Goal: Information Seeking & Learning: Learn about a topic

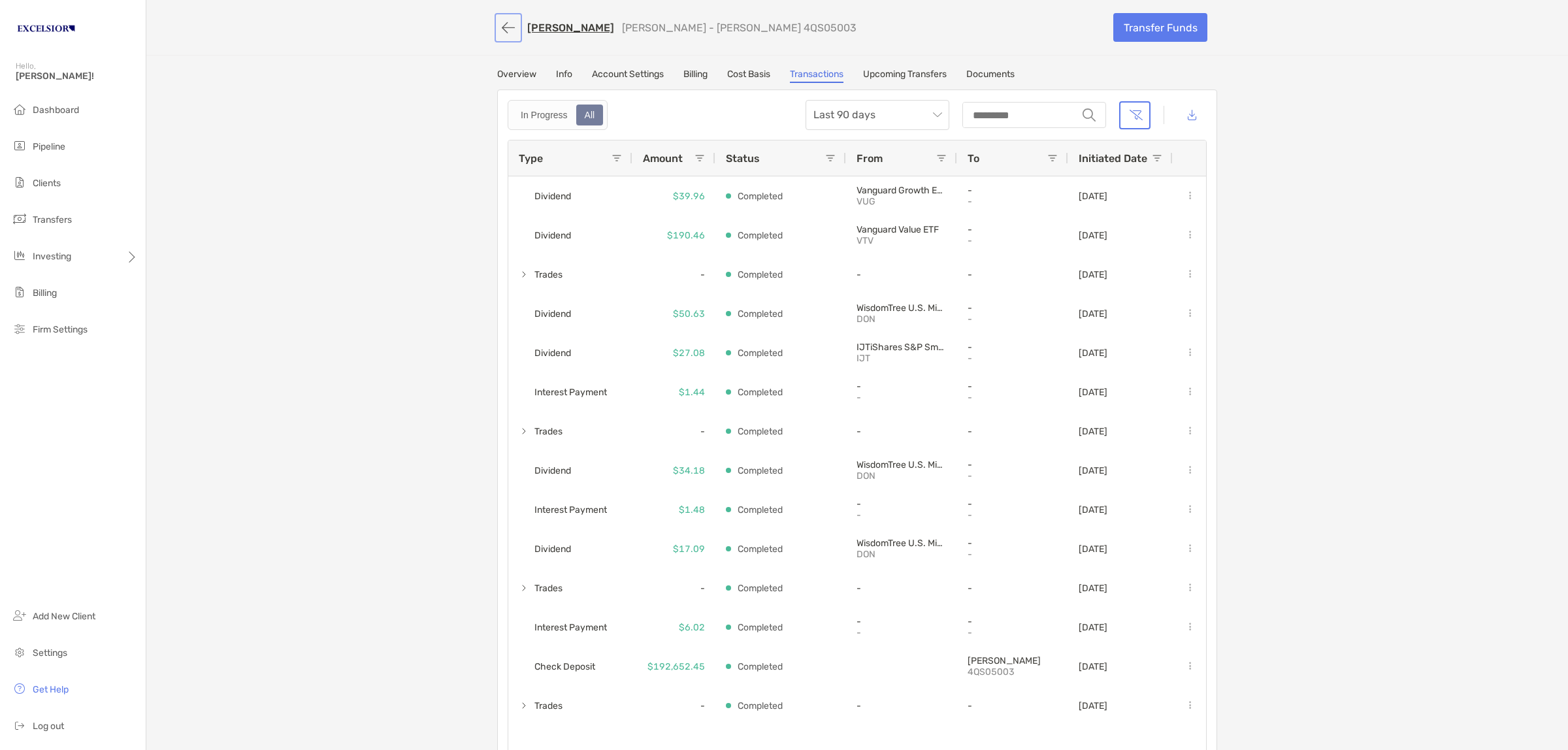
click at [507, 26] on button "button" at bounding box center [508, 27] width 22 height 24
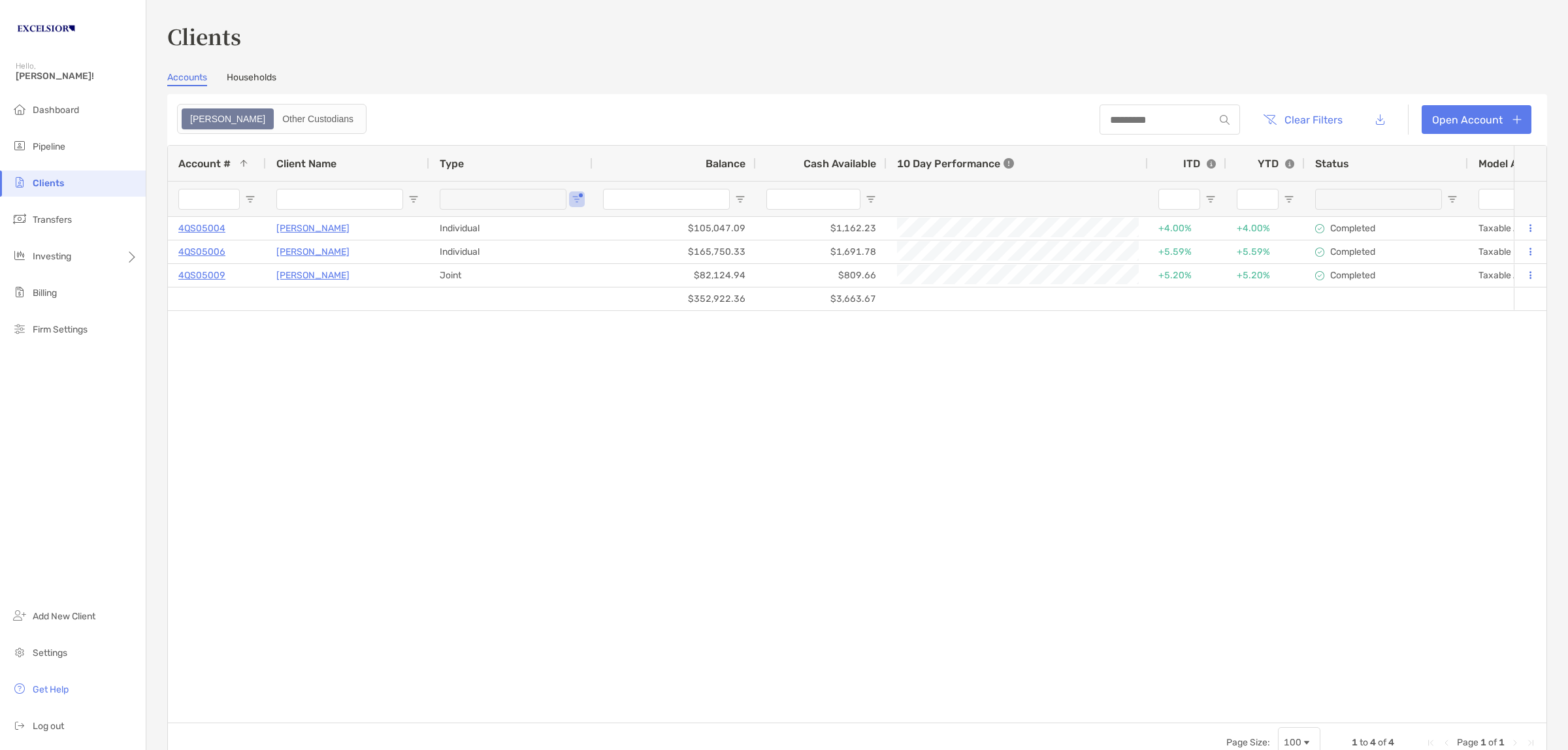
type input "**********"
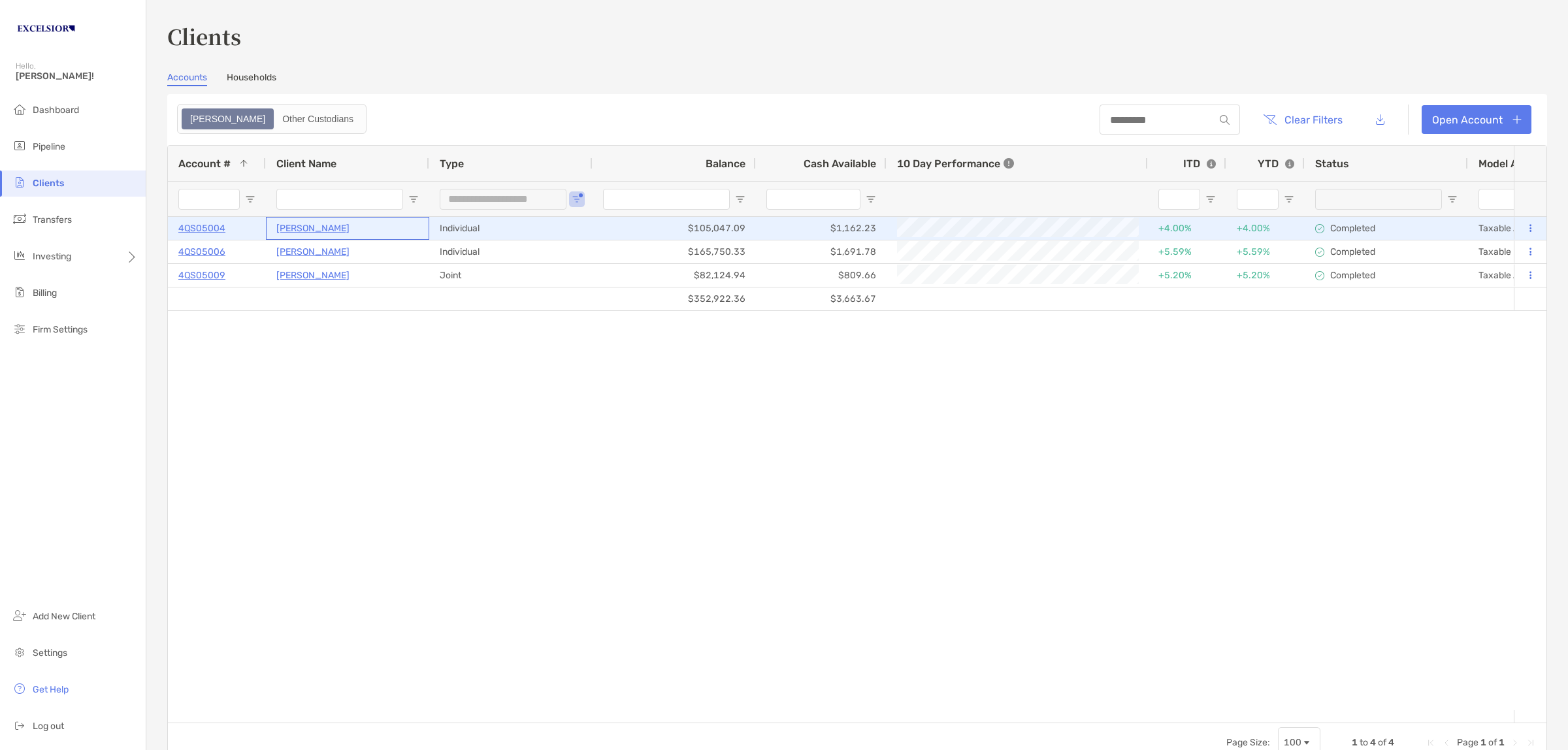
click at [299, 225] on p "[PERSON_NAME]" at bounding box center [313, 228] width 73 height 16
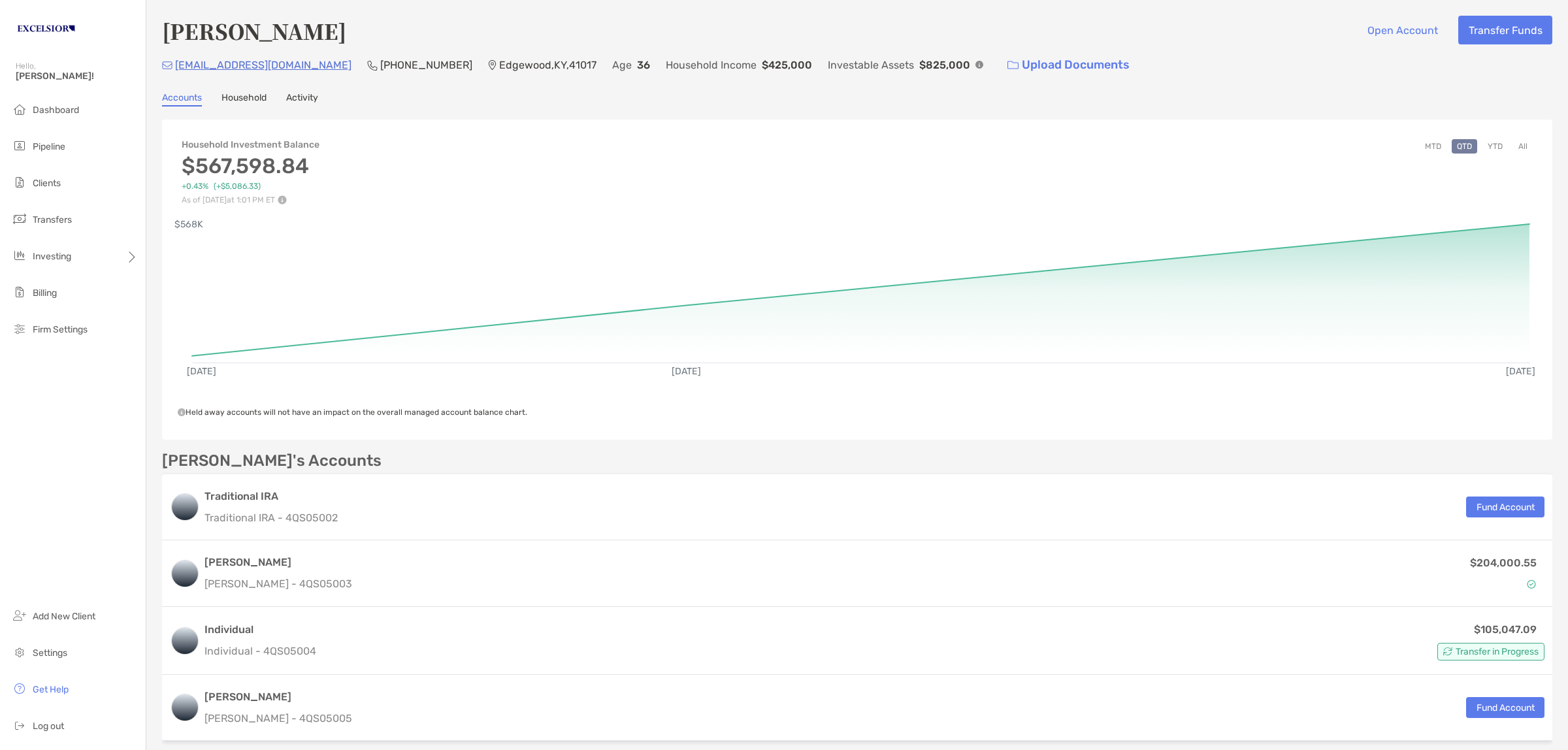
scroll to position [326, 0]
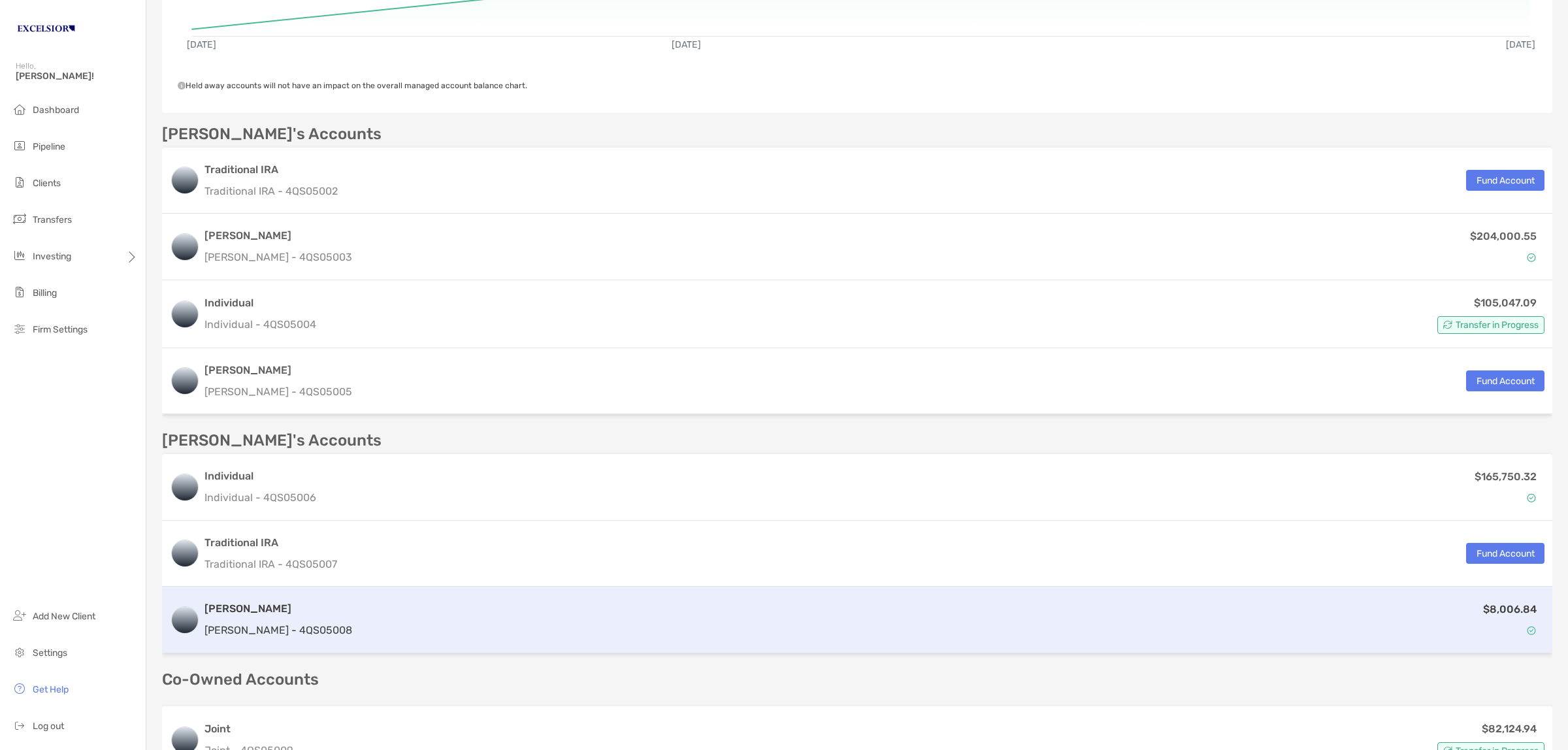
drag, startPoint x: 296, startPoint y: 628, endPoint x: 254, endPoint y: 585, distance: 60.1
click at [254, 587] on div "[PERSON_NAME] [PERSON_NAME] - 4QS05008 $8,006.84" at bounding box center [857, 620] width 1391 height 67
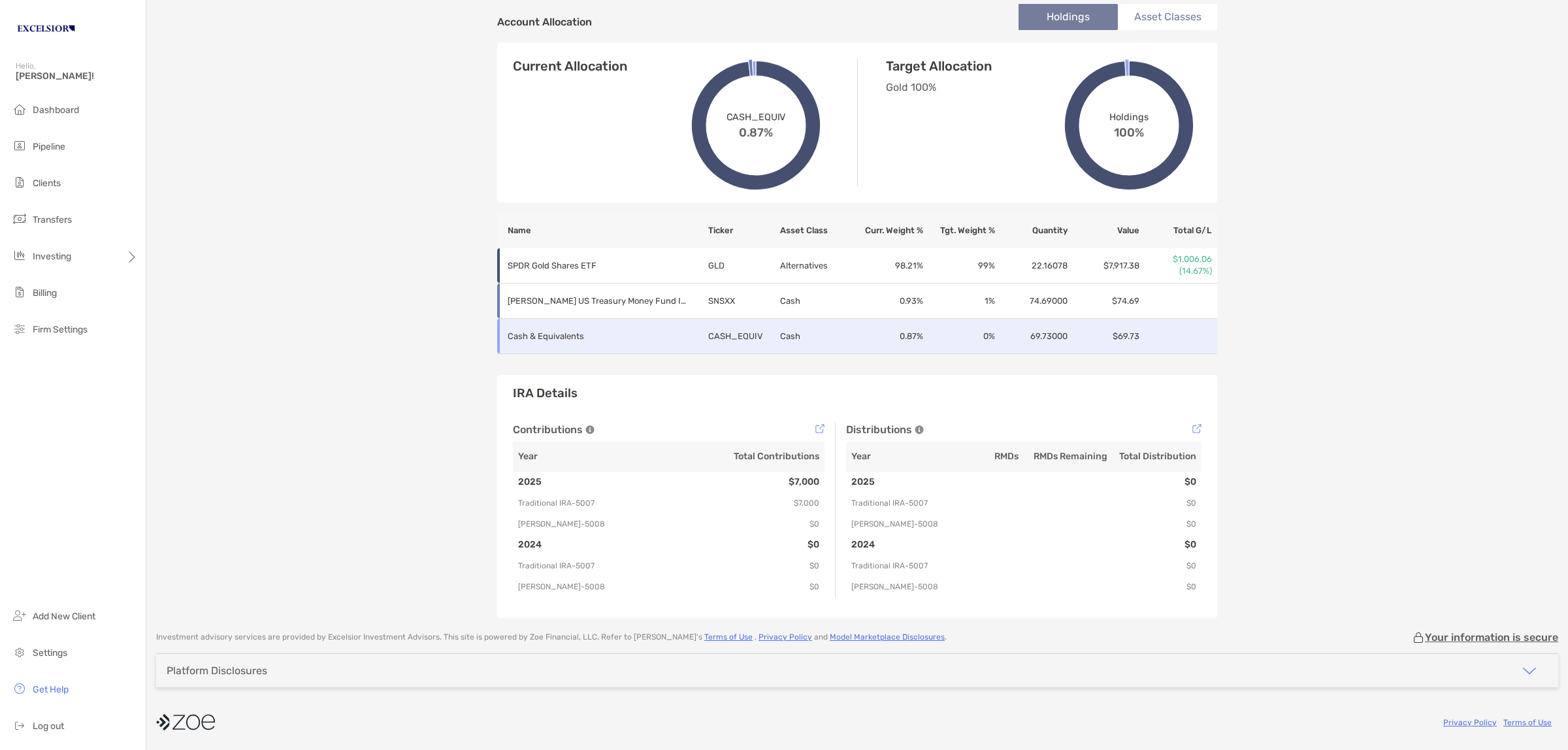
scroll to position [480, 0]
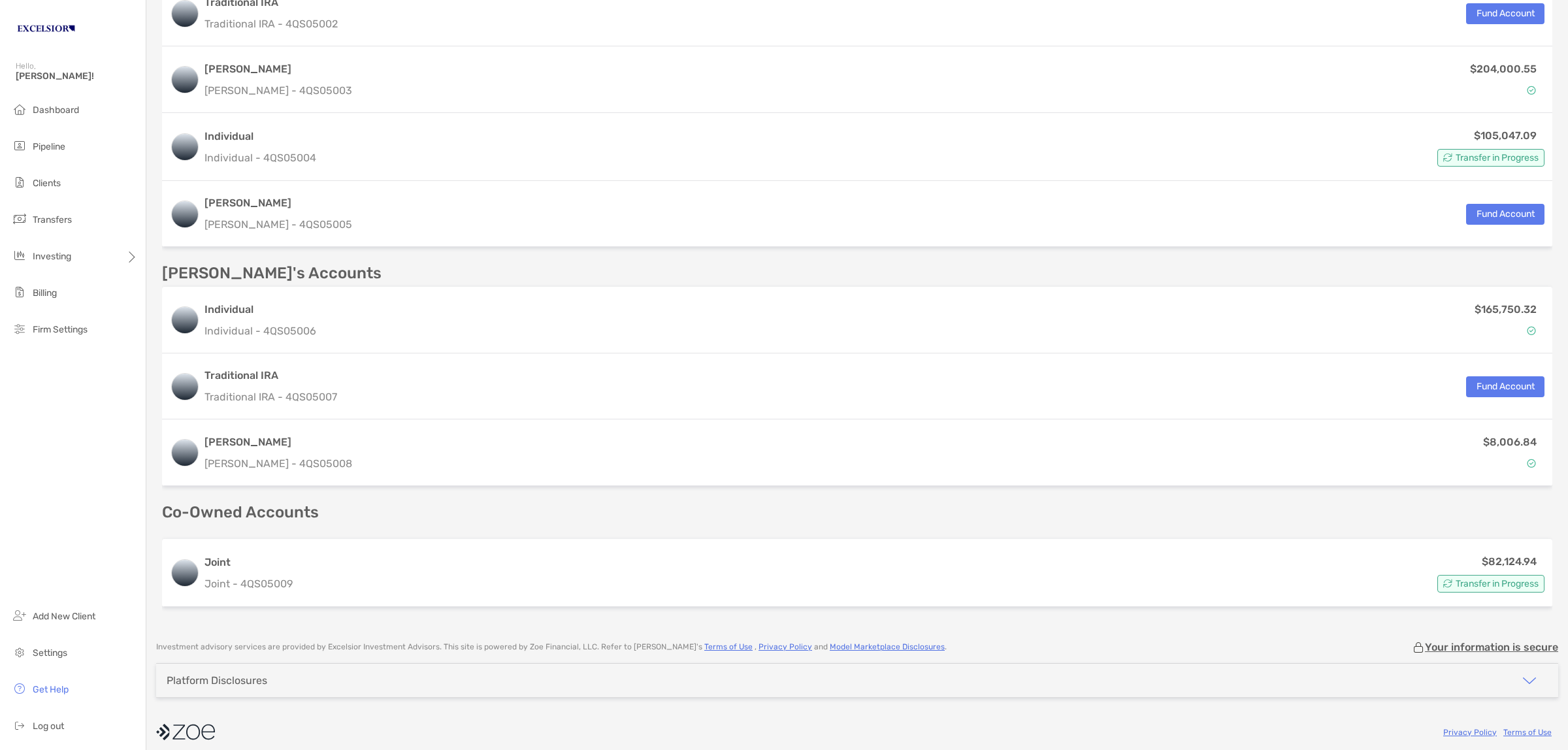
scroll to position [491, 0]
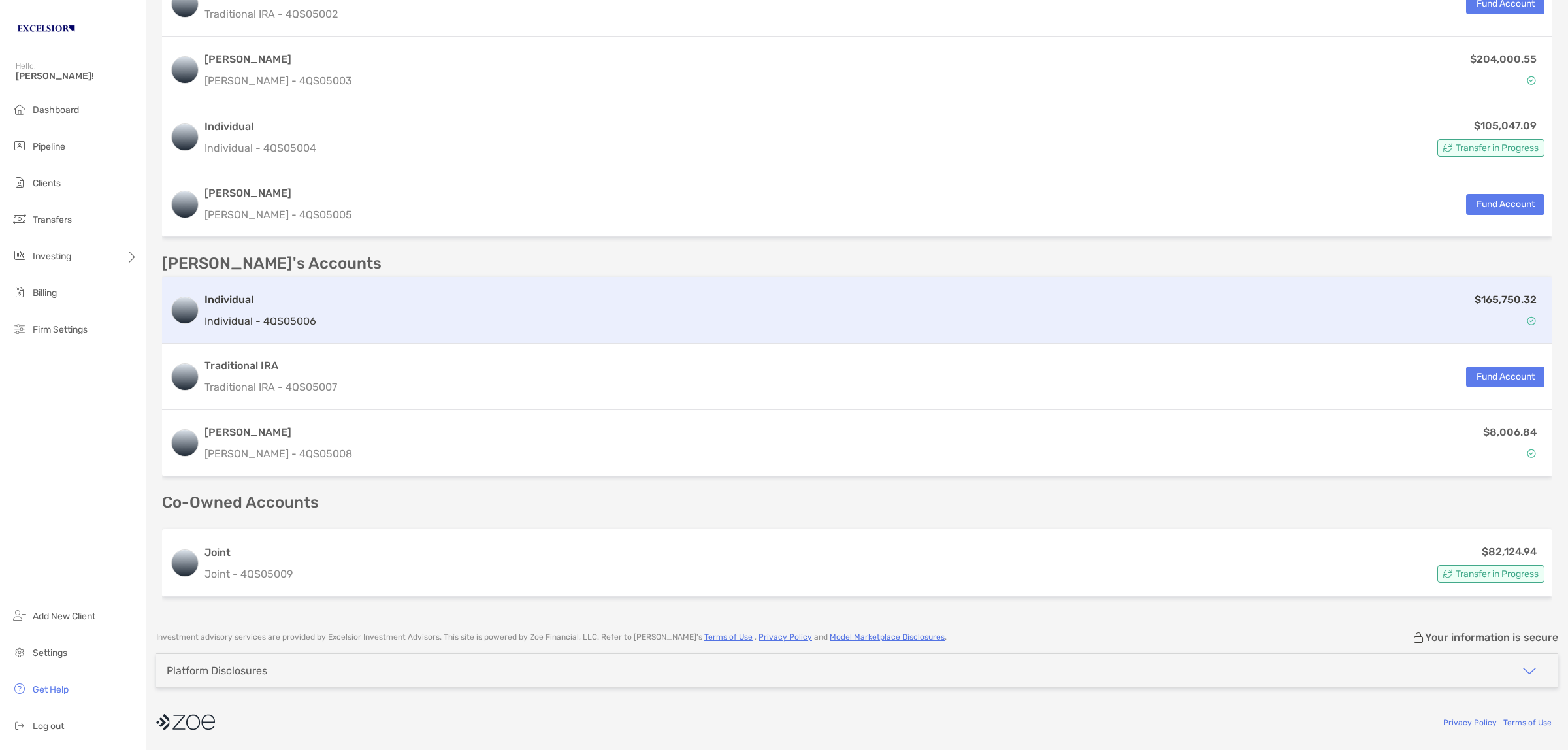
click at [258, 314] on p "Individual - 4QS05006" at bounding box center [260, 321] width 112 height 16
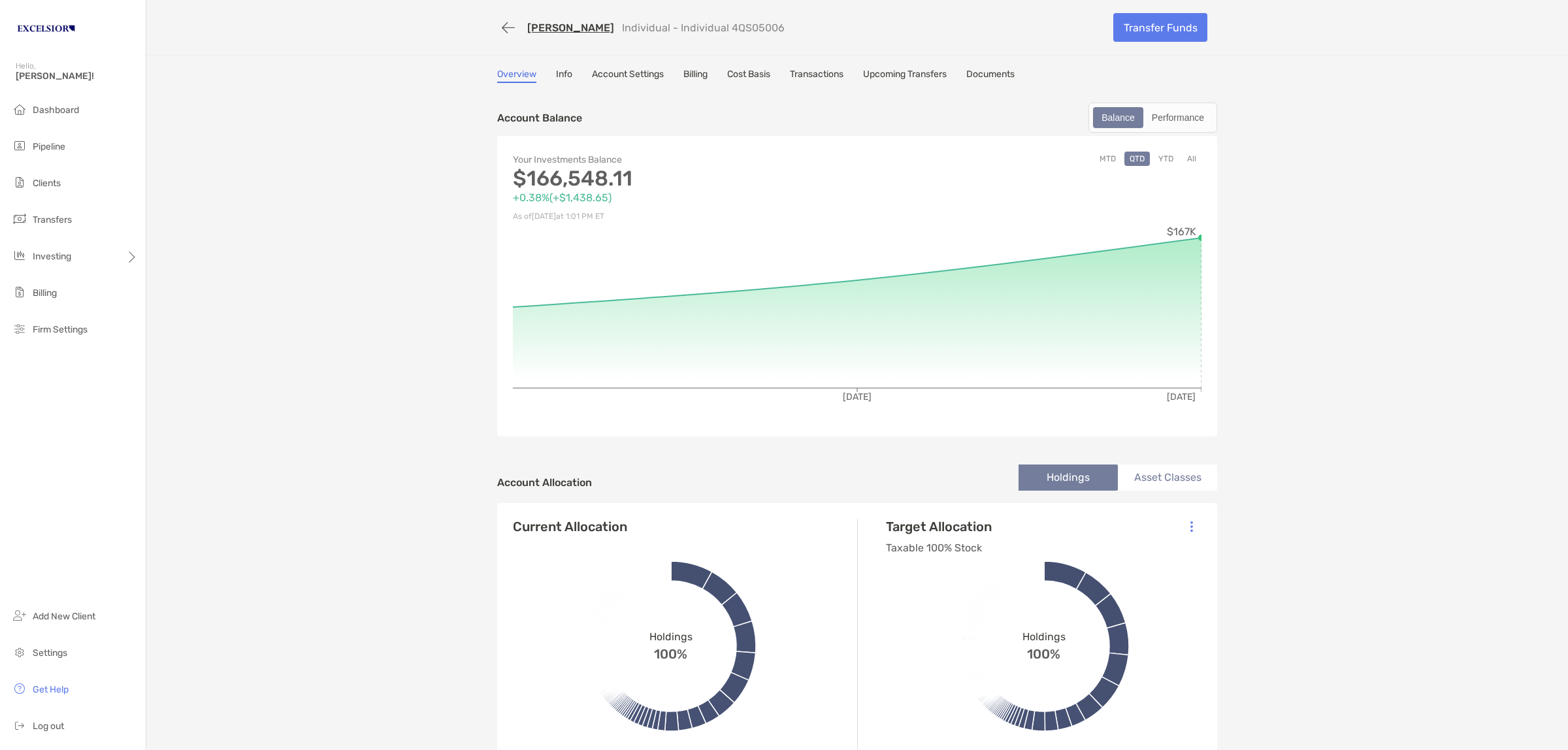
click at [556, 69] on link "Info" at bounding box center [564, 76] width 16 height 14
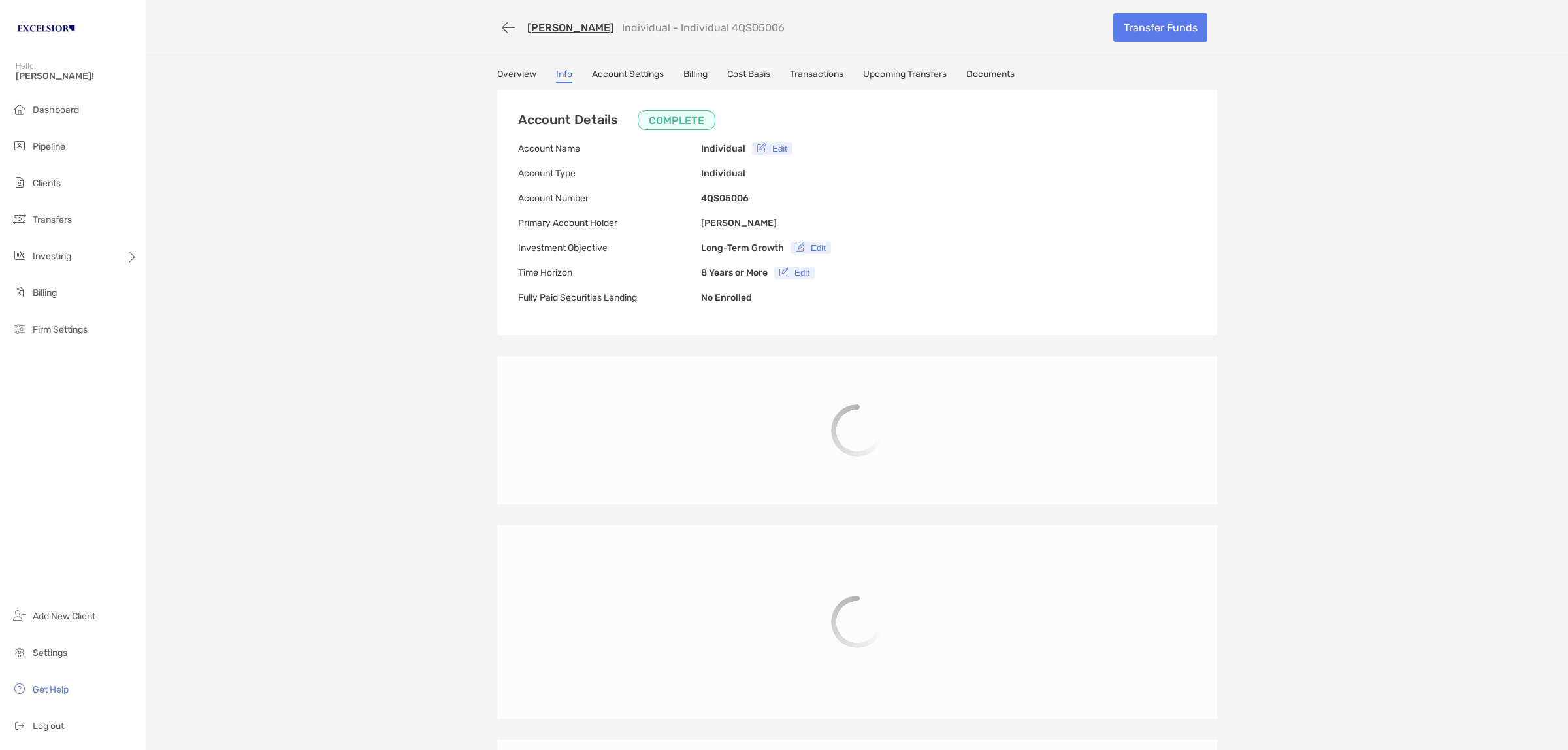
type input "**********"
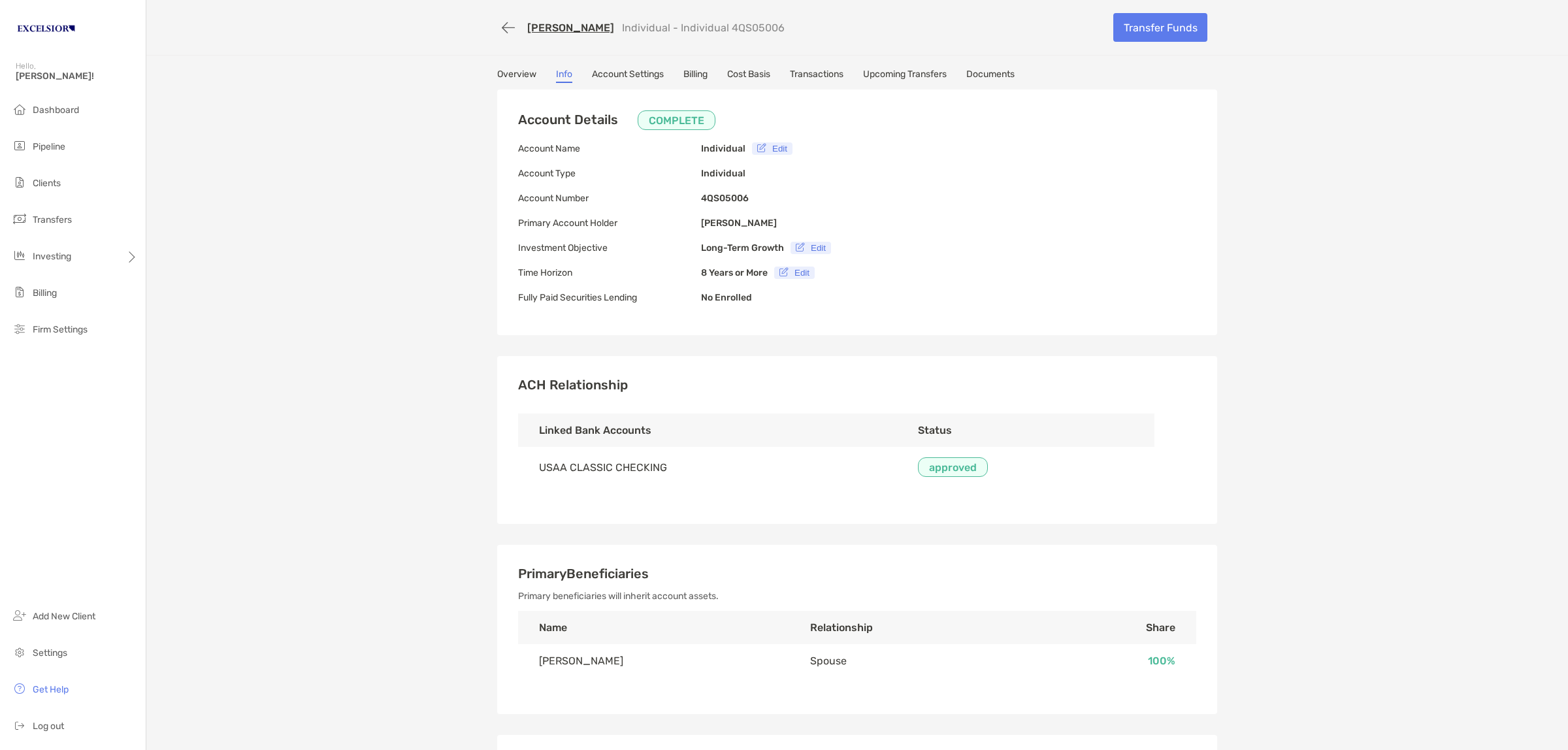
click at [639, 69] on link "Account Settings" at bounding box center [628, 76] width 72 height 14
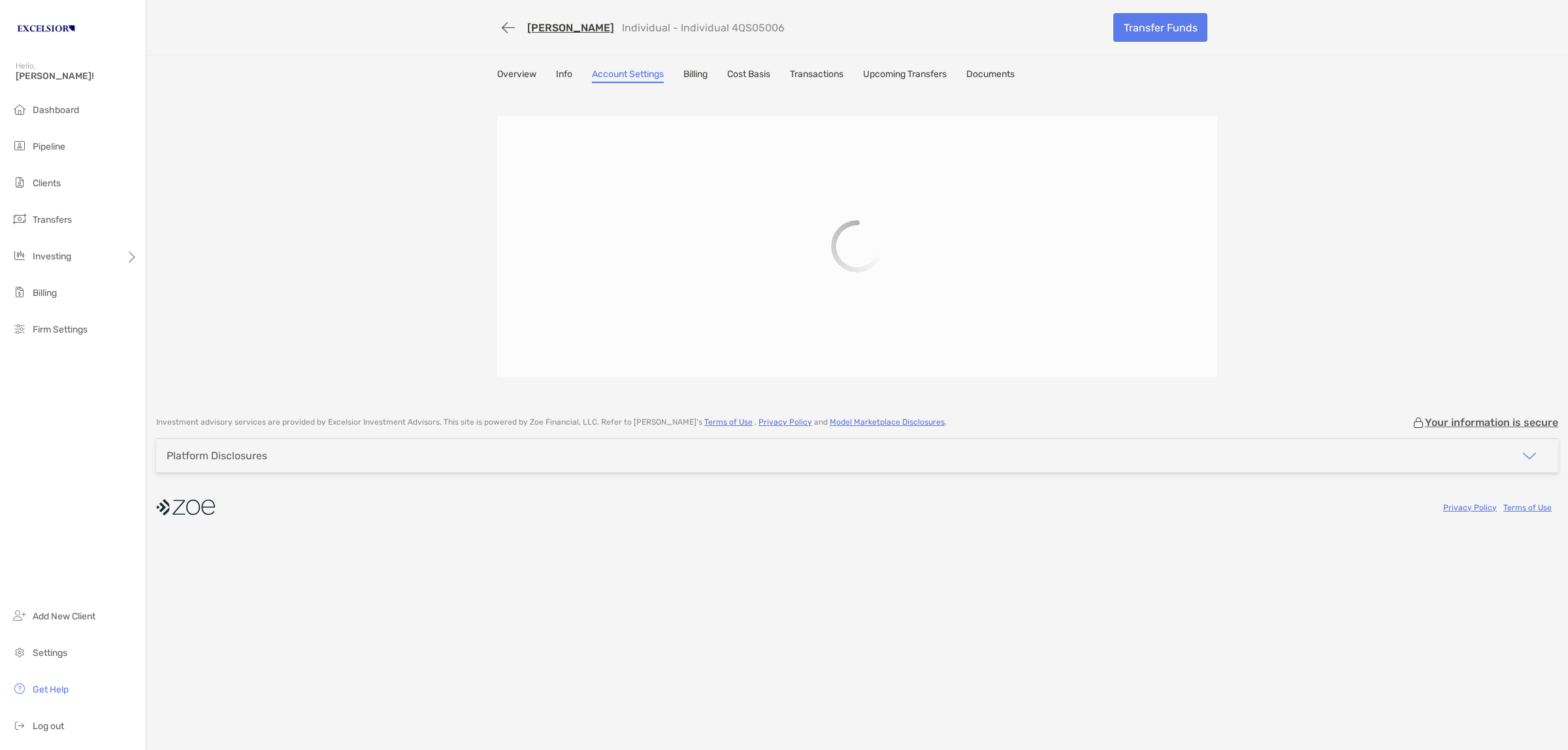
click at [704, 69] on link "Billing" at bounding box center [695, 76] width 24 height 14
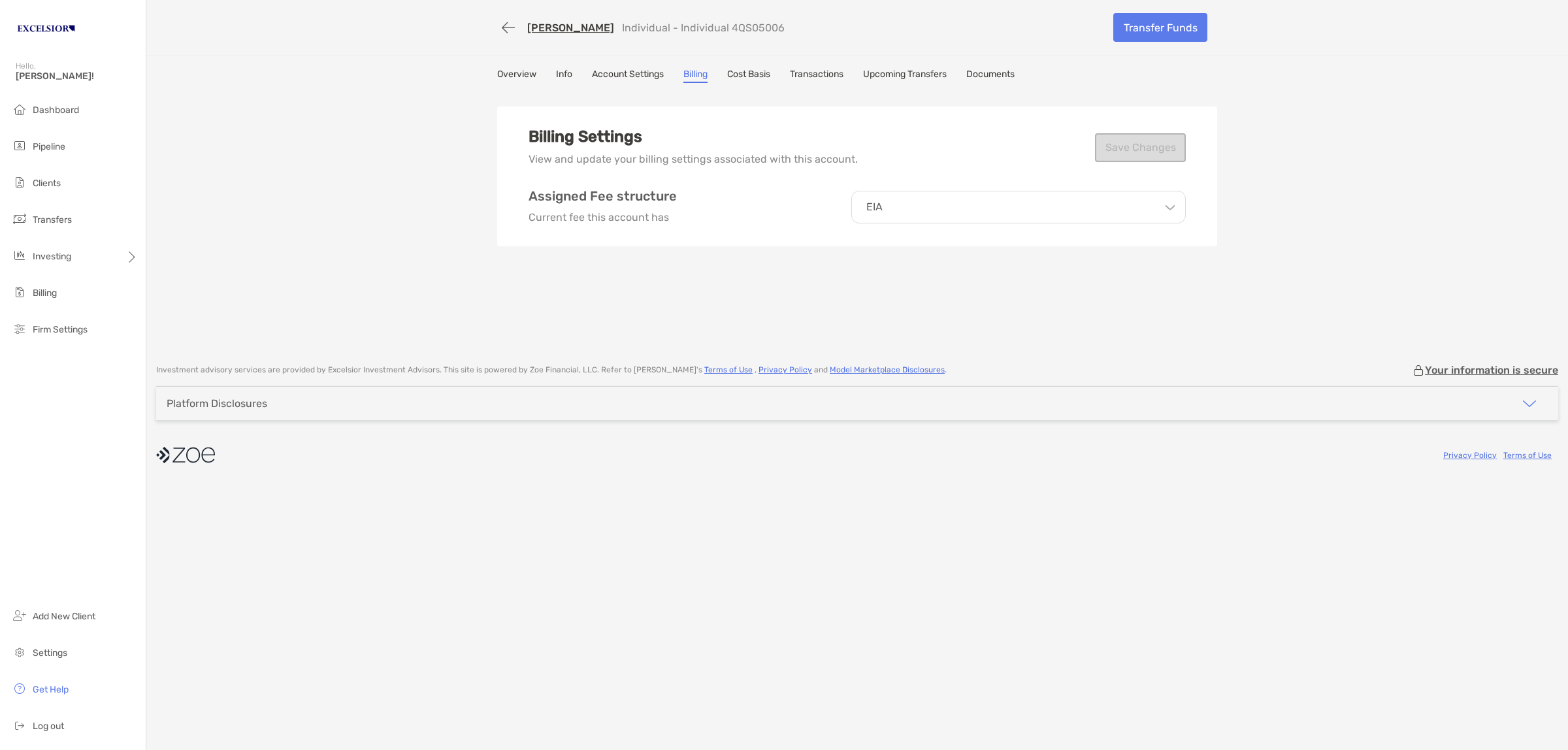
click at [770, 72] on link "Cost Basis" at bounding box center [749, 76] width 43 height 14
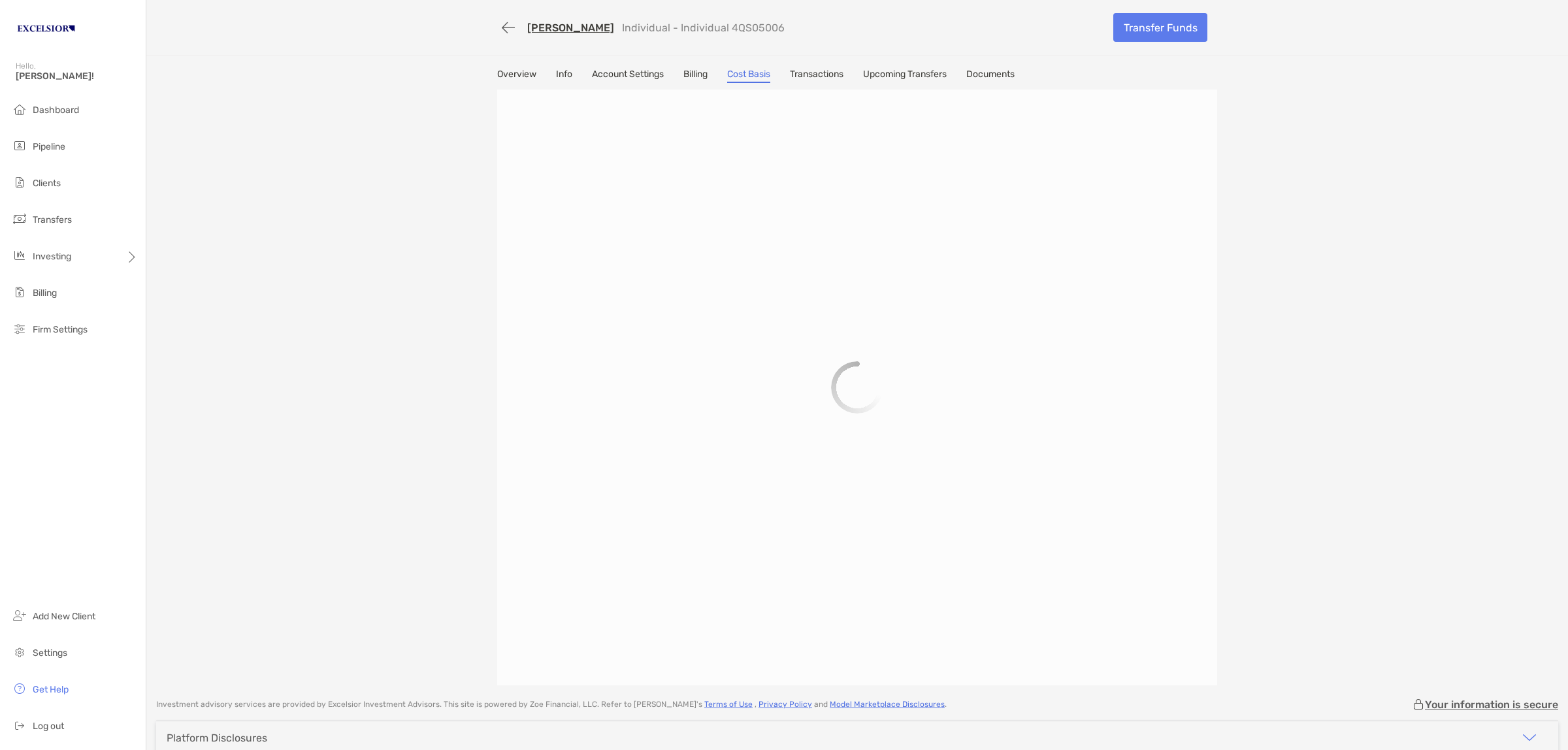
click at [817, 72] on link "Transactions" at bounding box center [816, 76] width 54 height 14
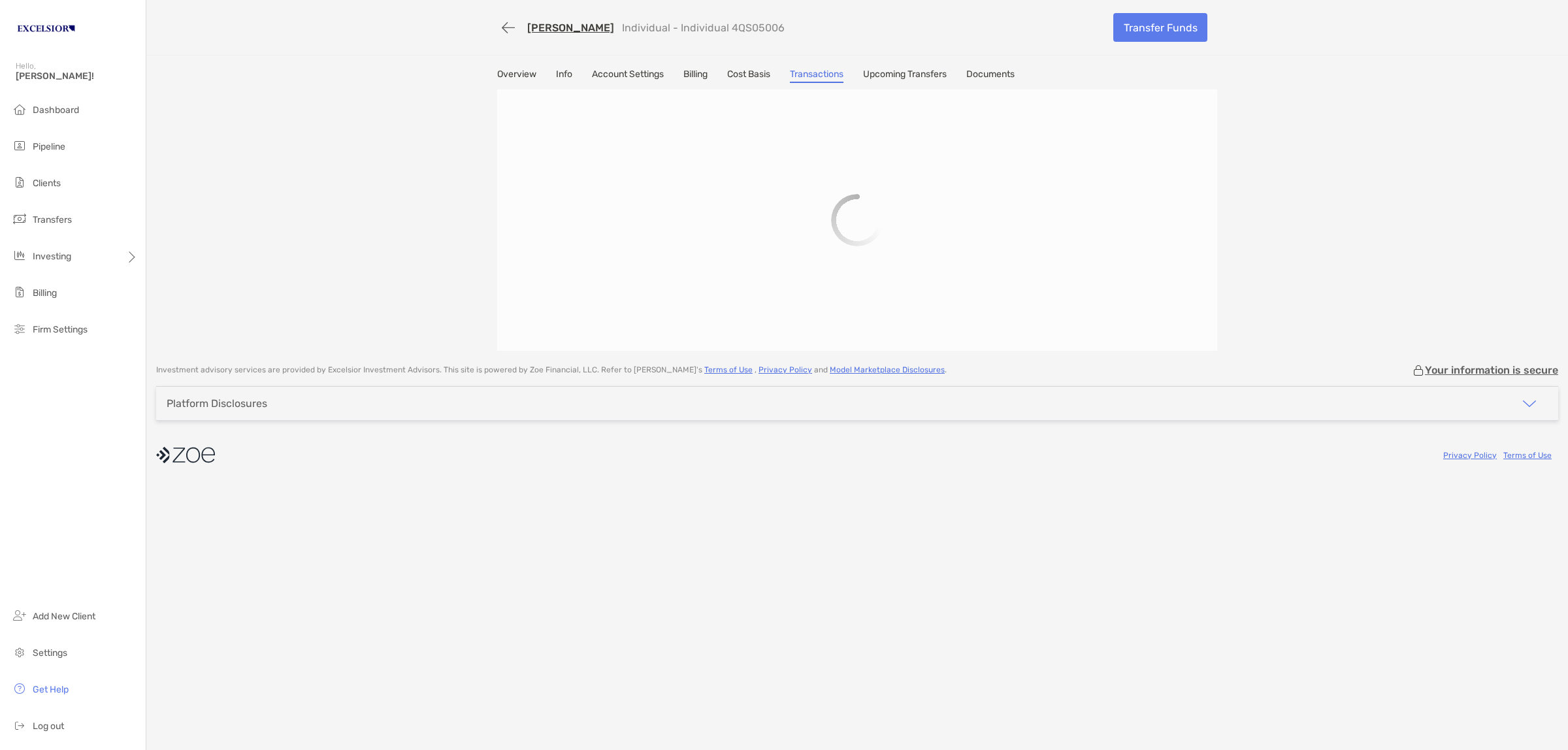
click at [517, 69] on link "Overview" at bounding box center [517, 76] width 39 height 14
click at [517, 74] on link "Overview" at bounding box center [517, 76] width 39 height 14
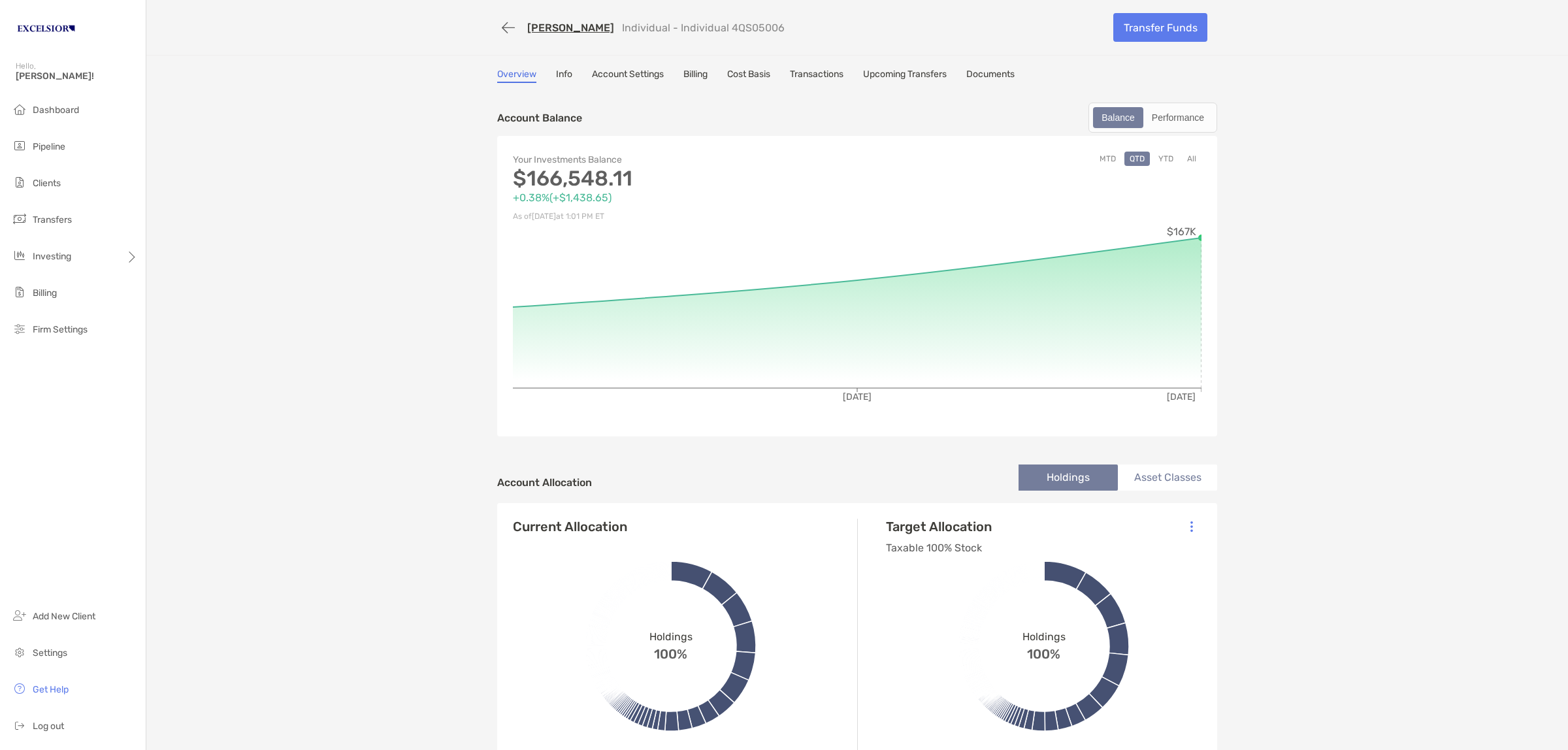
scroll to position [245, 0]
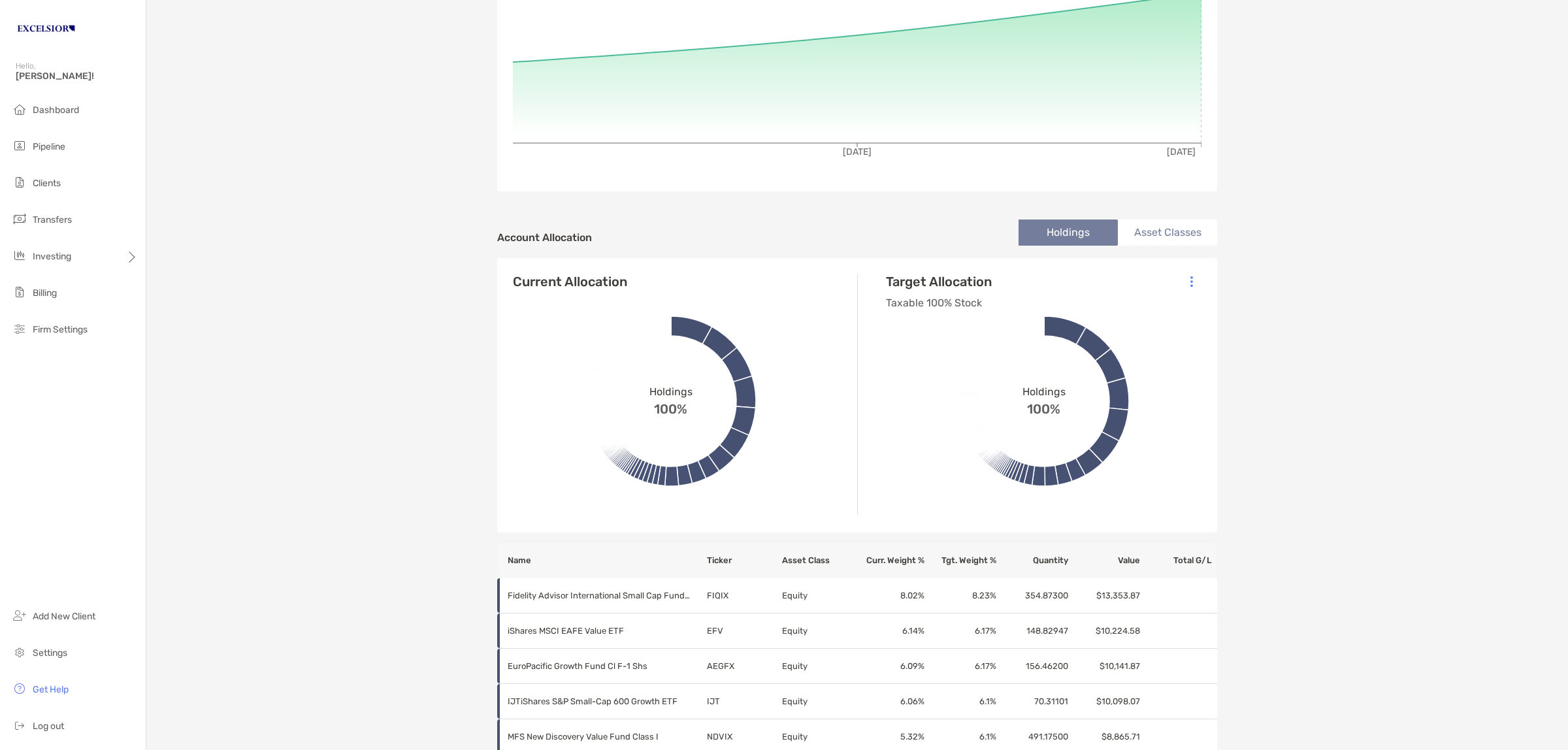
click at [1172, 236] on li "Asset Classes" at bounding box center [1168, 232] width 99 height 26
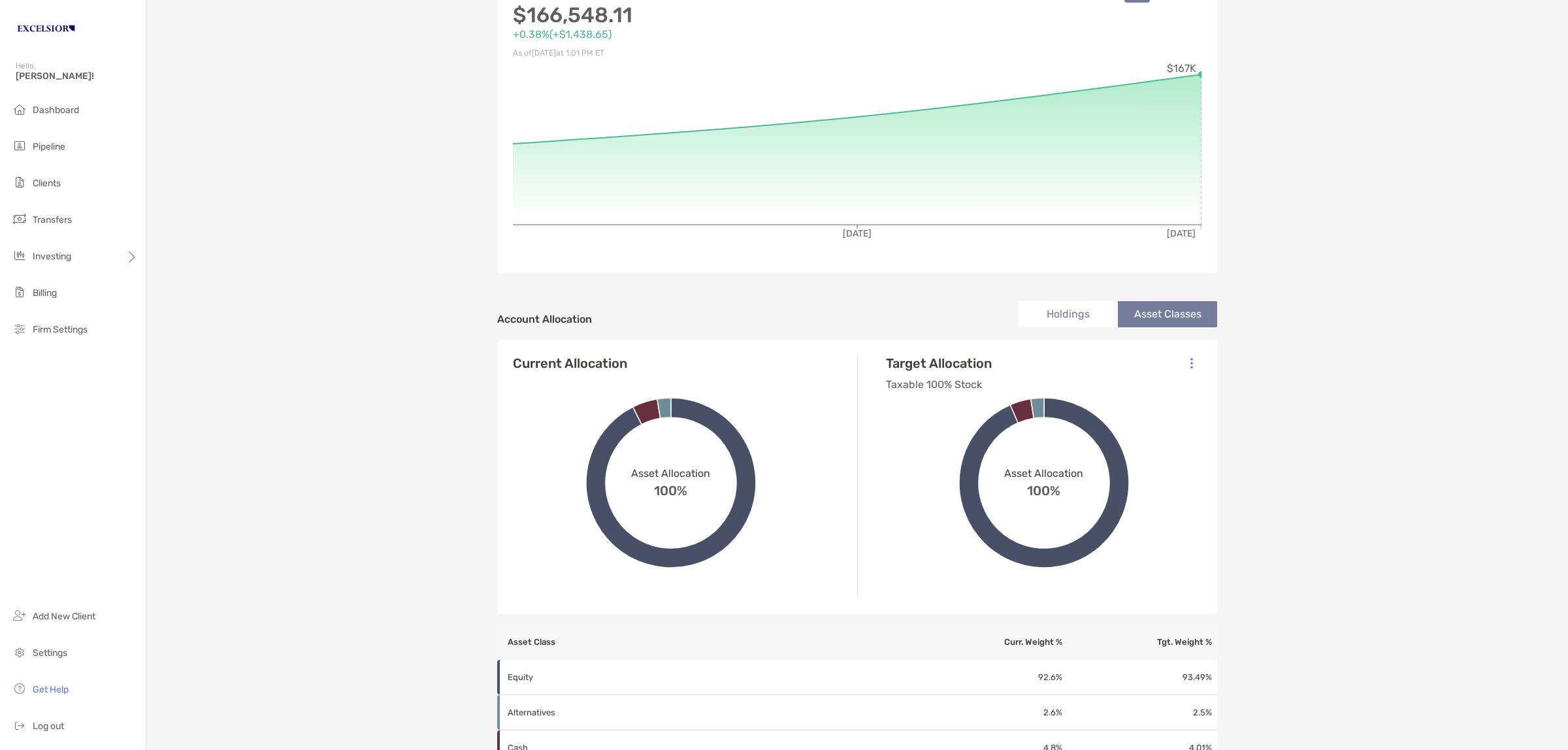
scroll to position [309, 0]
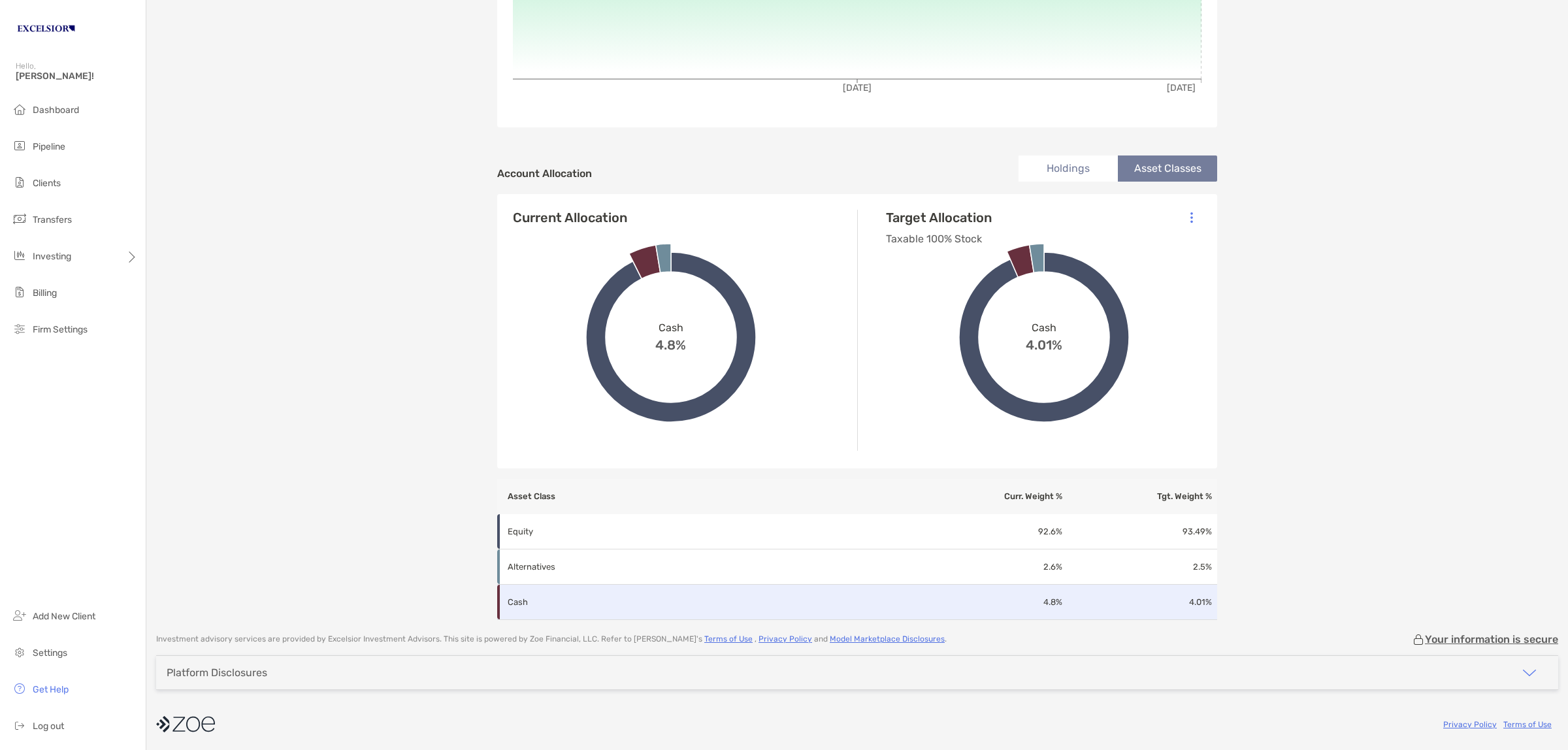
click at [1049, 595] on td "4.8 %" at bounding box center [990, 602] width 145 height 35
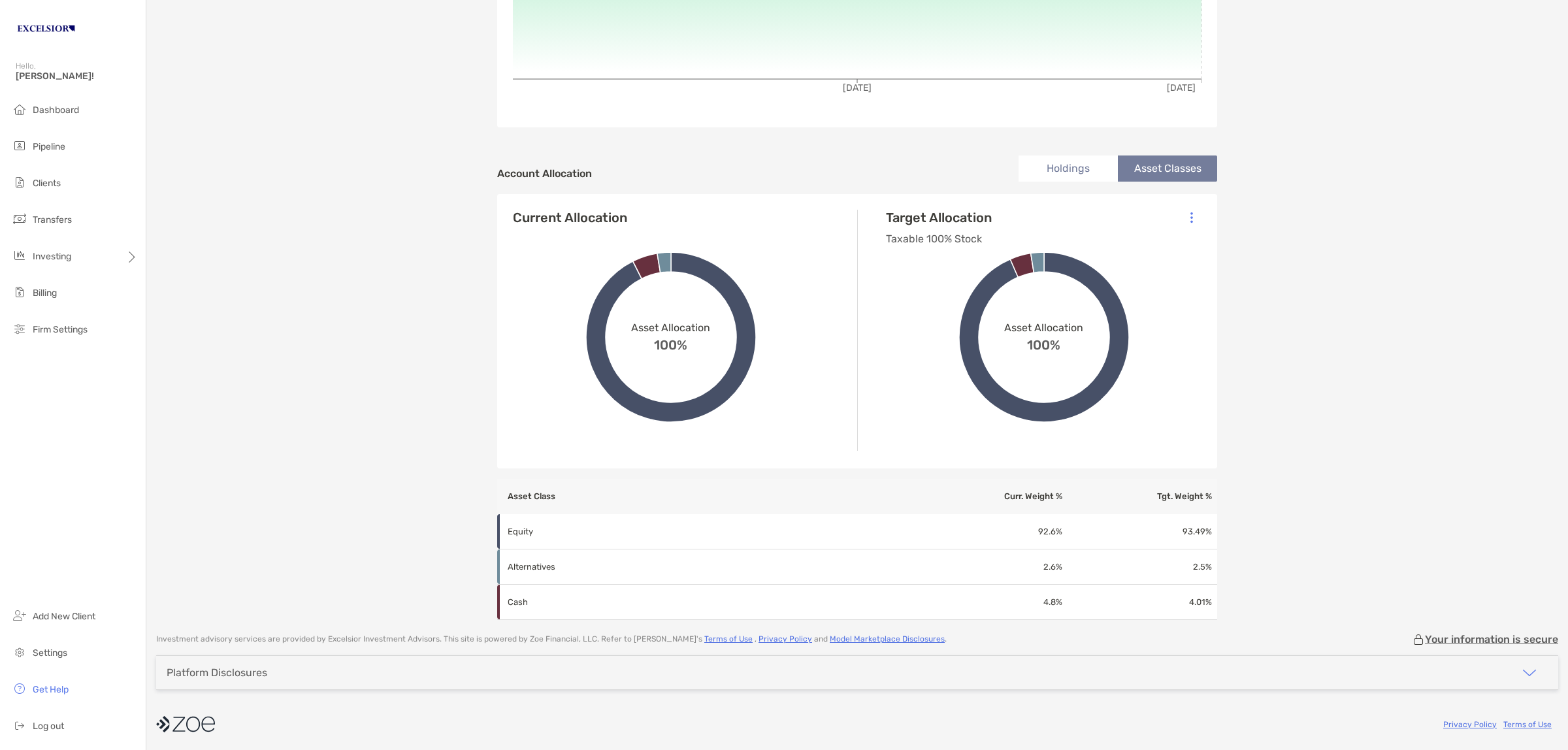
scroll to position [0, 0]
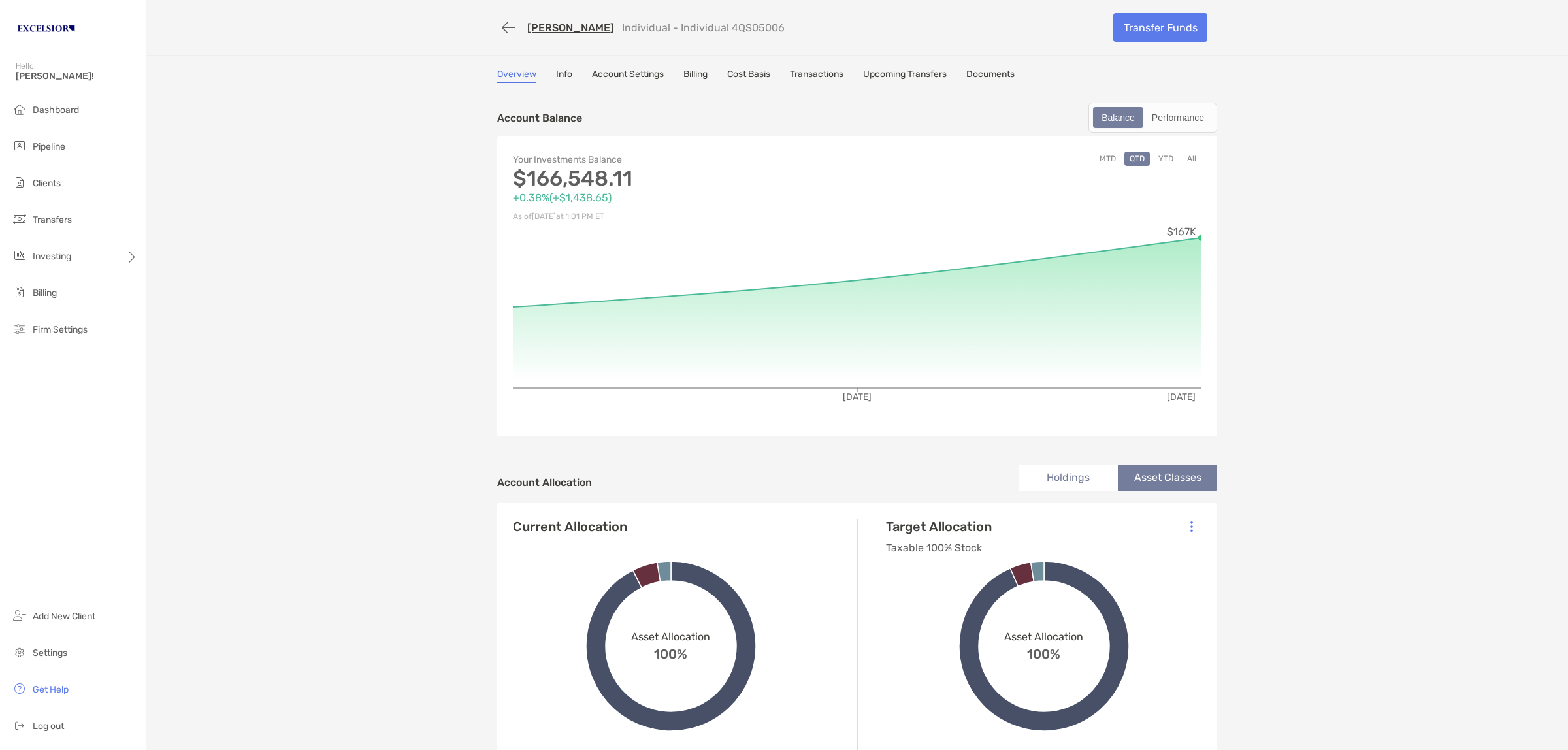
click at [1086, 475] on li "Holdings" at bounding box center [1068, 477] width 99 height 26
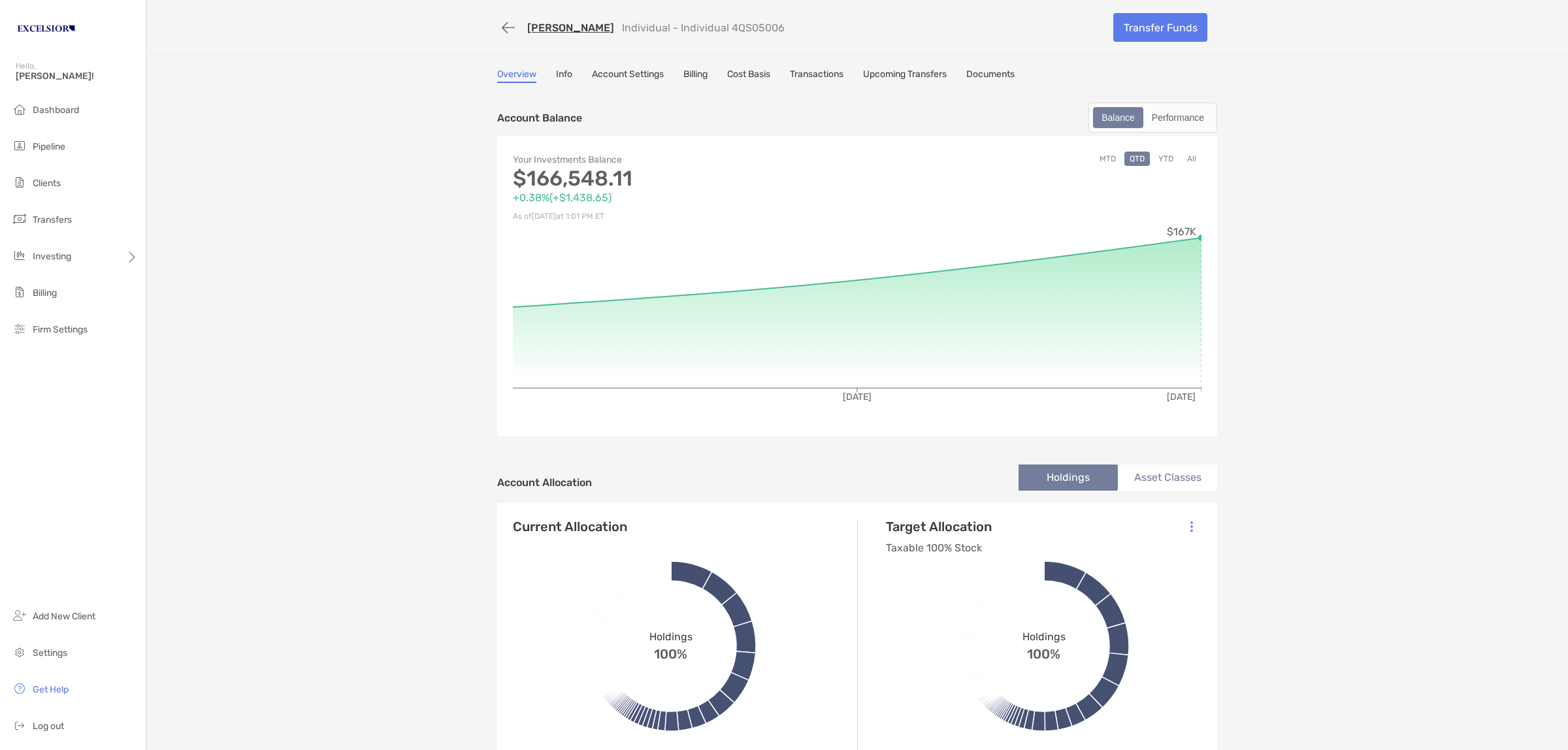
scroll to position [326, 0]
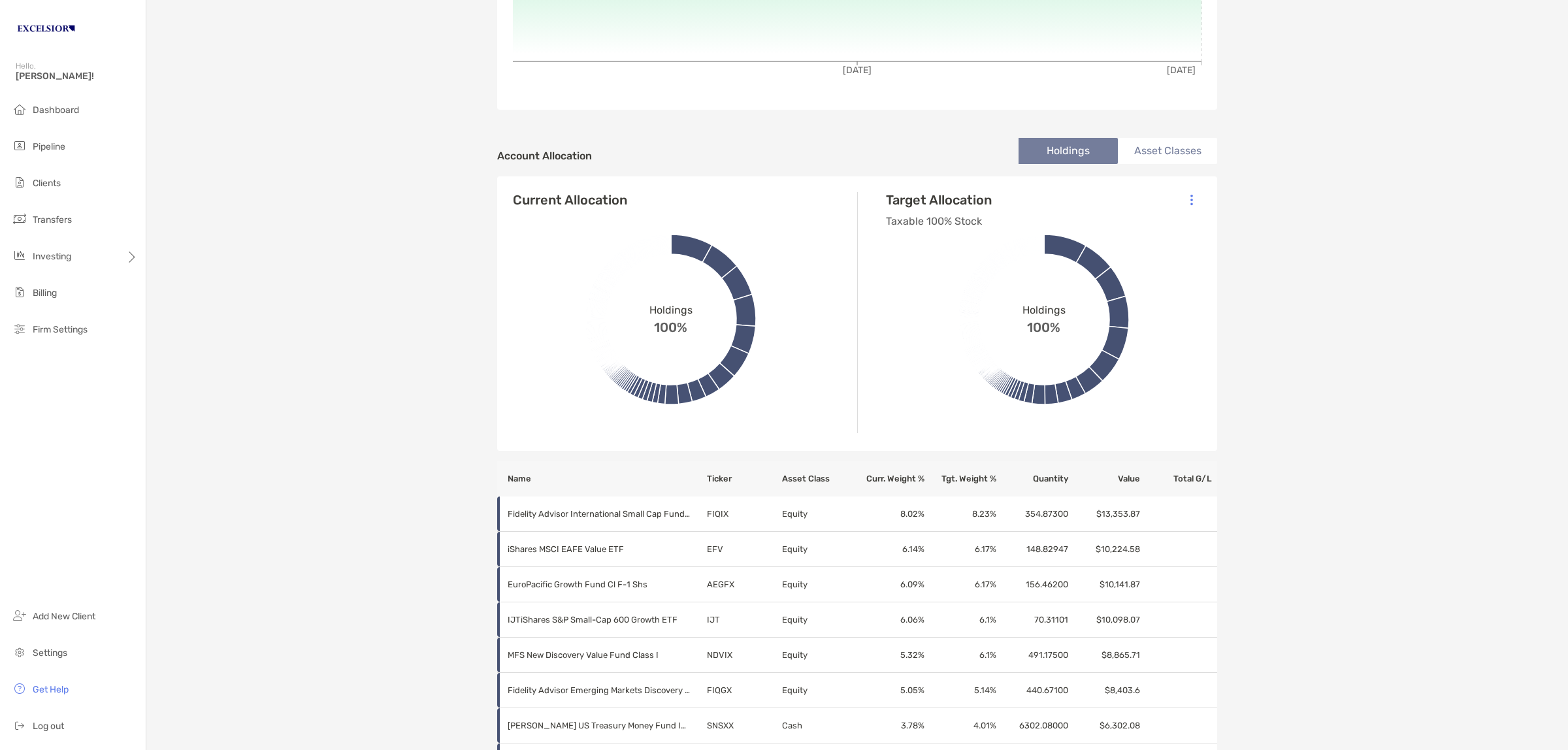
click at [717, 479] on th "Ticker" at bounding box center [744, 478] width 75 height 35
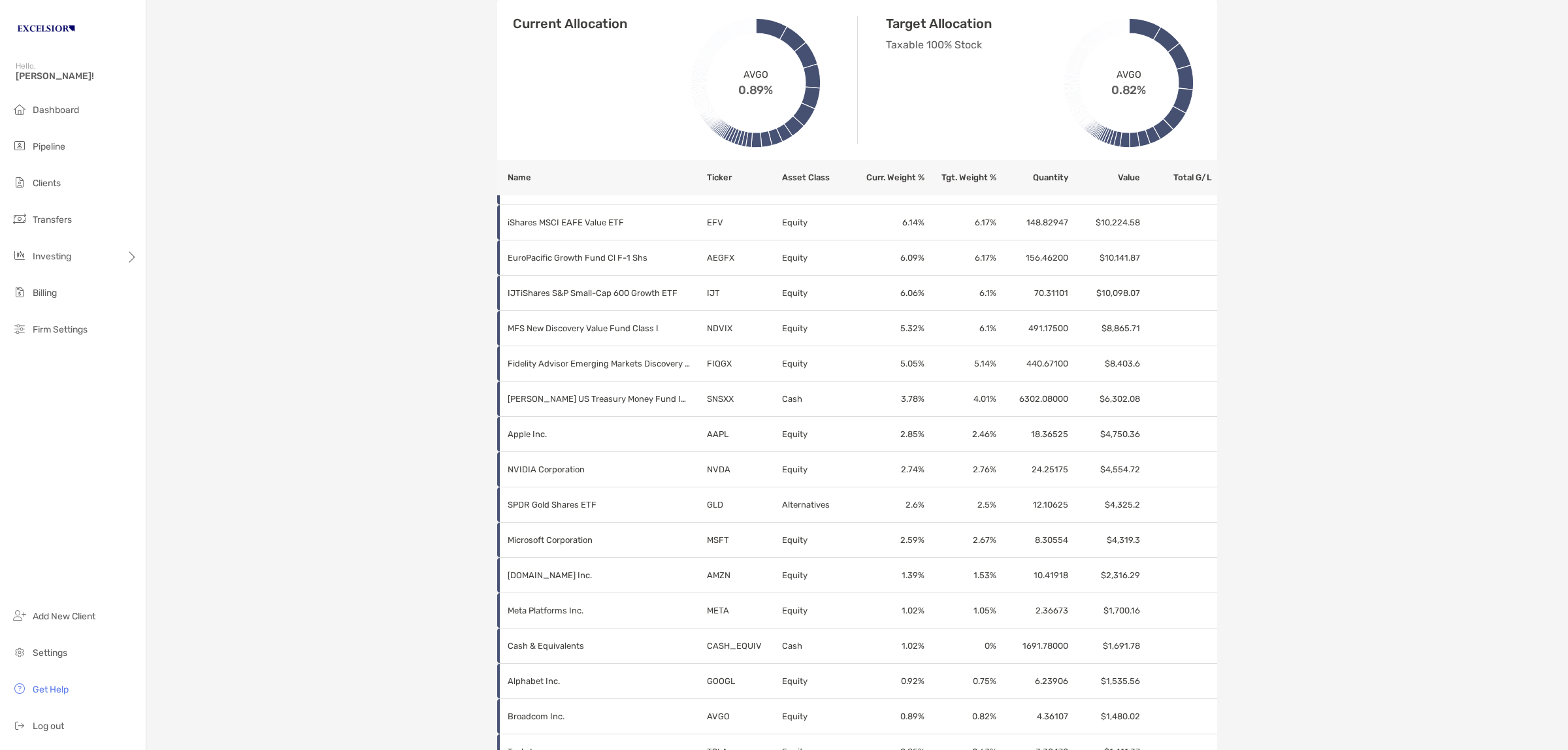
scroll to position [866, 0]
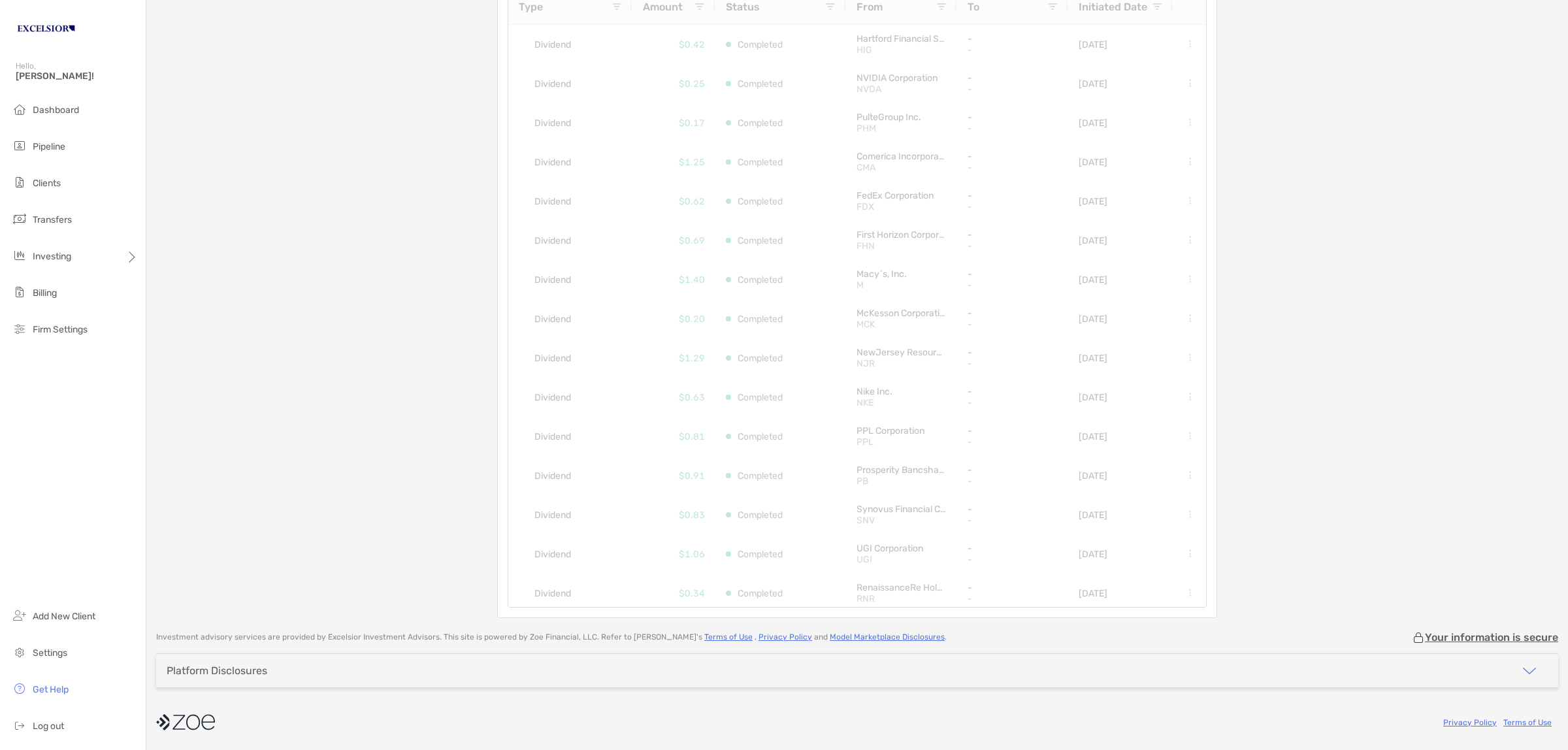
scroll to position [151, 0]
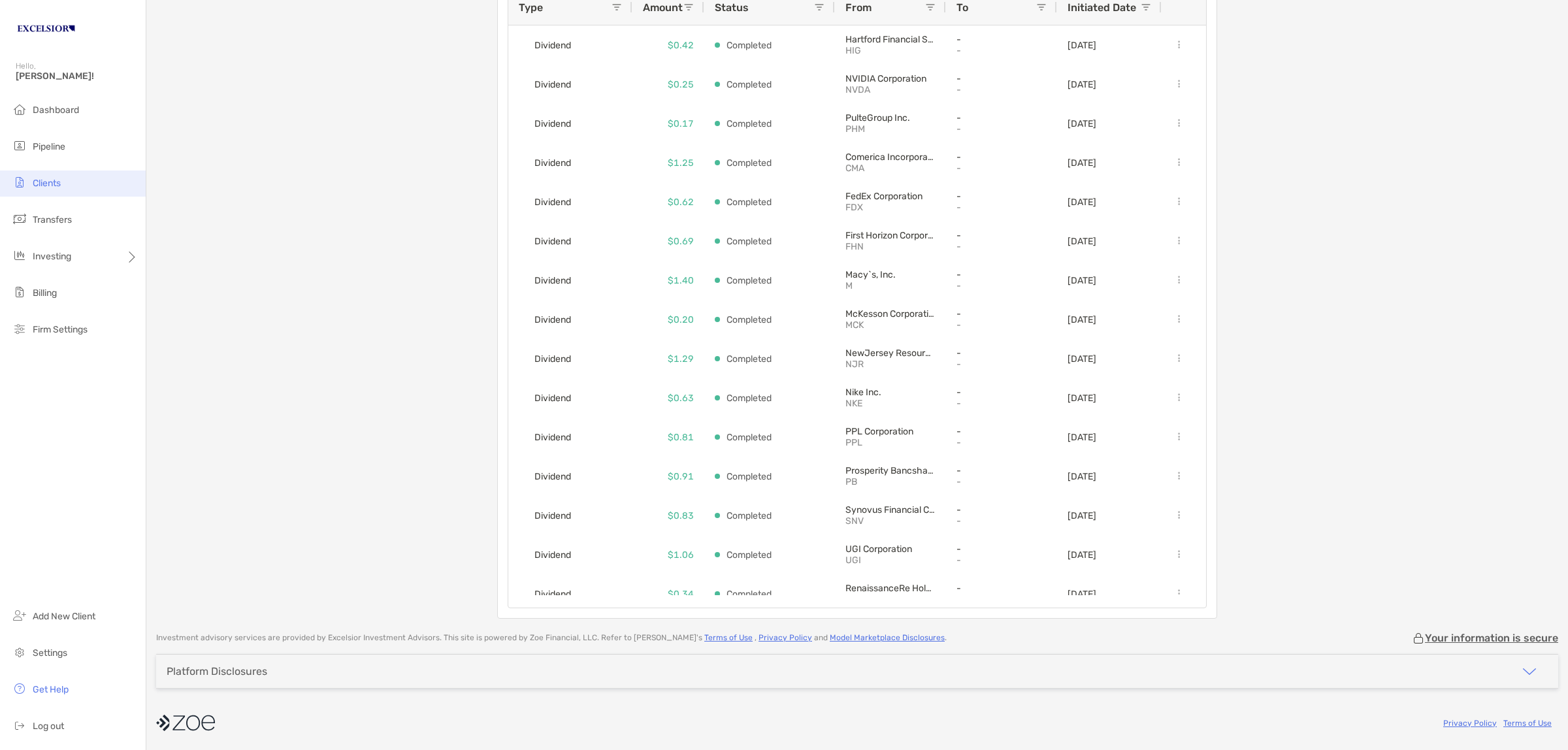
click at [69, 188] on li "Clients" at bounding box center [73, 183] width 146 height 26
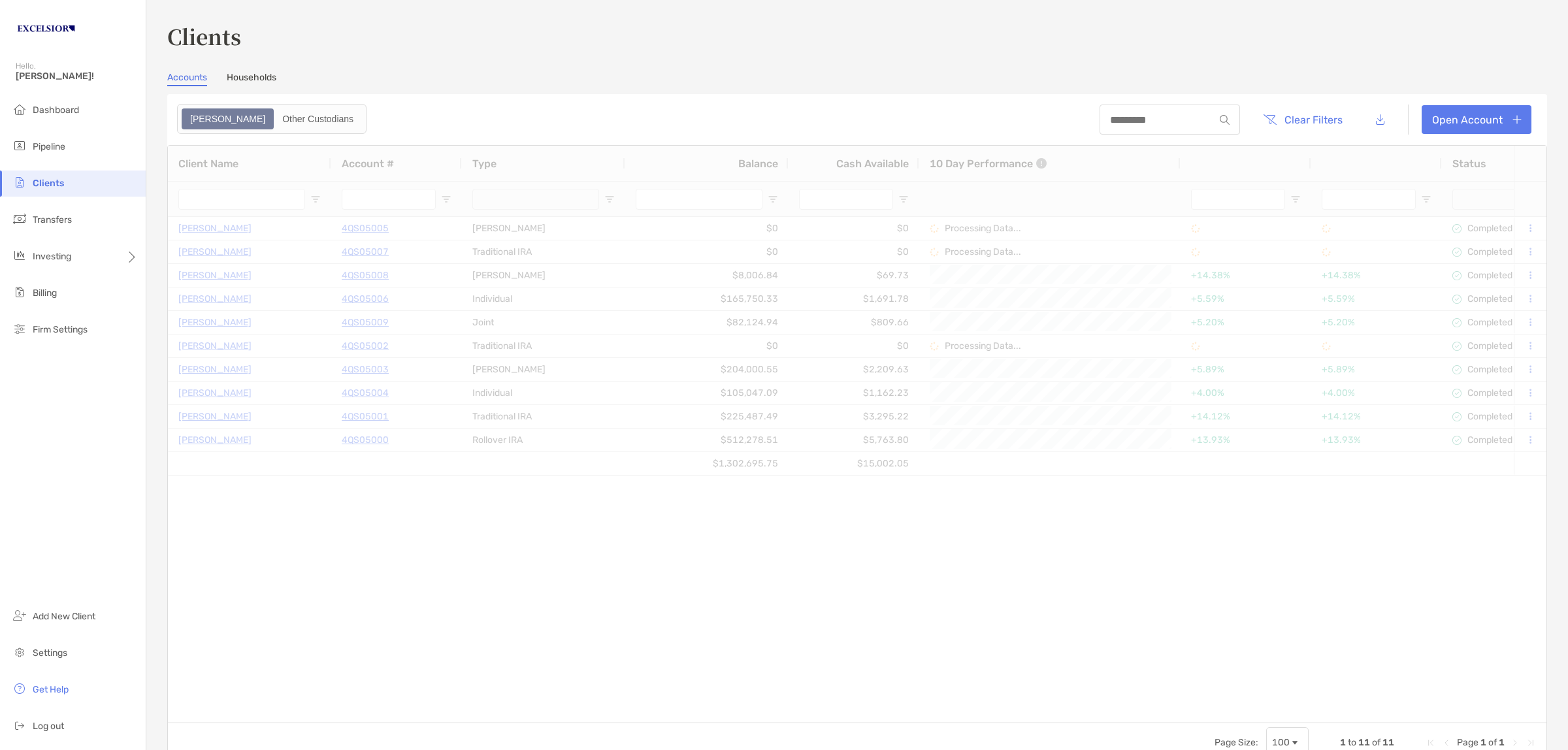
type input "**********"
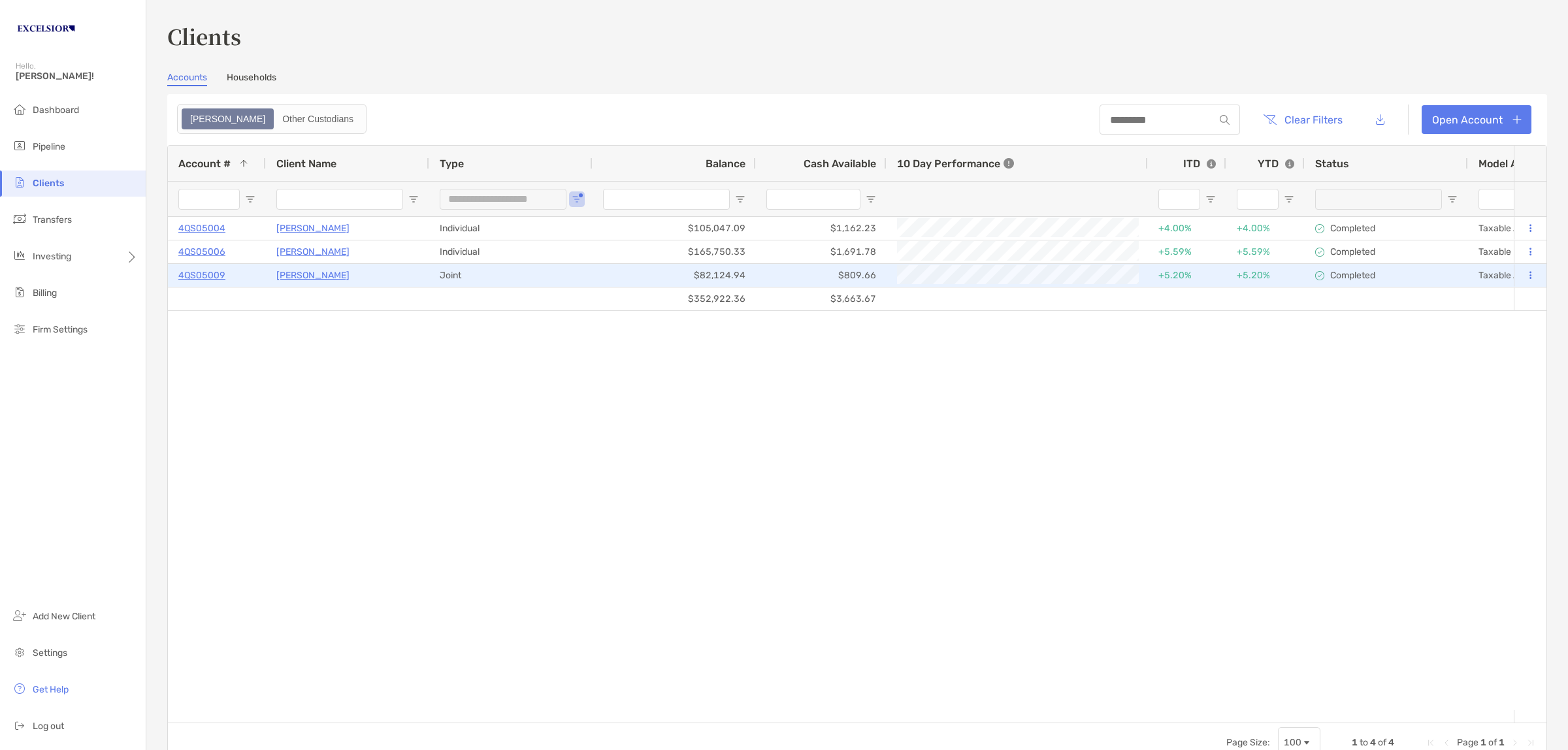
click at [207, 271] on p "4QS05009" at bounding box center [202, 275] width 47 height 16
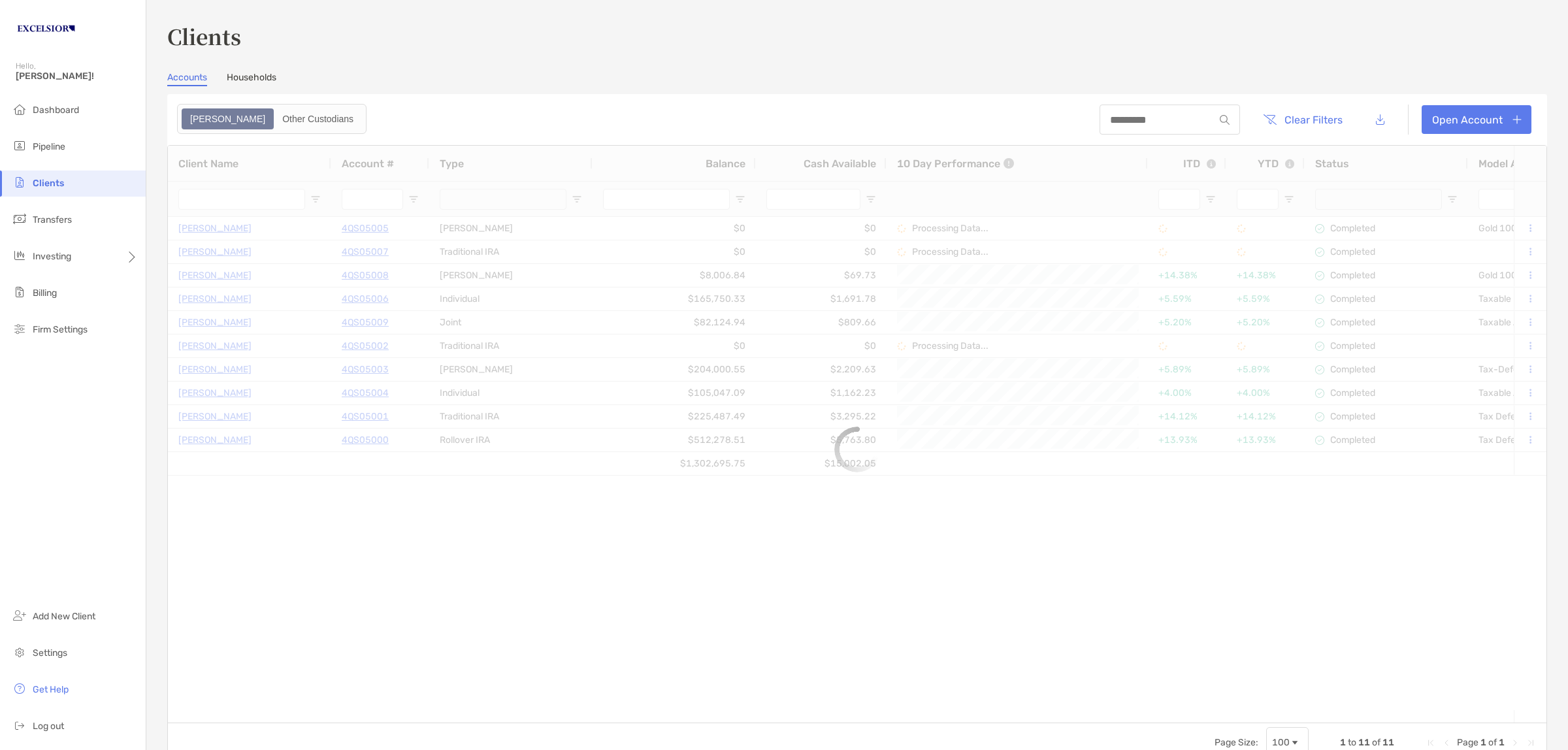
type input "**********"
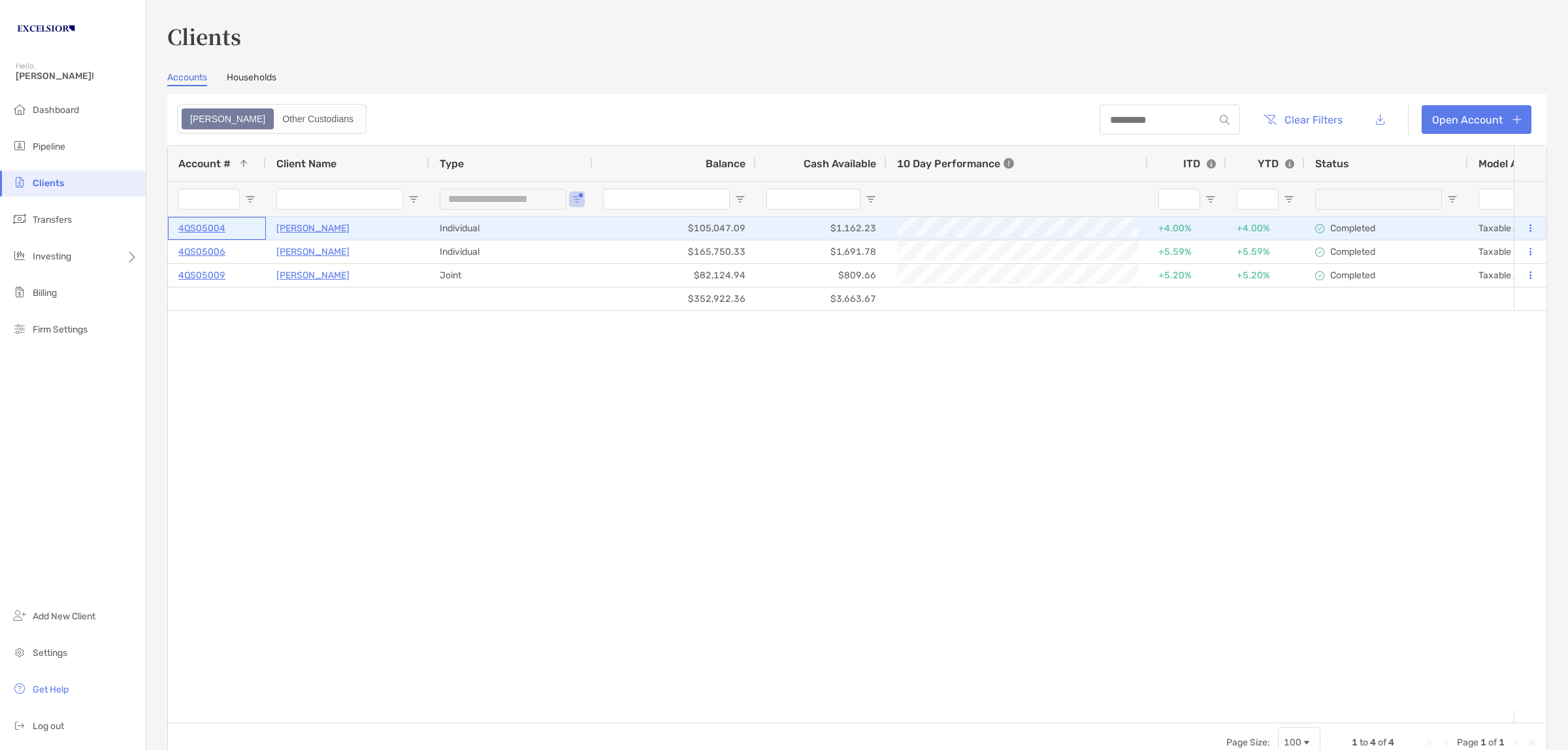
click at [246, 229] on div "4QS05004" at bounding box center [217, 228] width 77 height 21
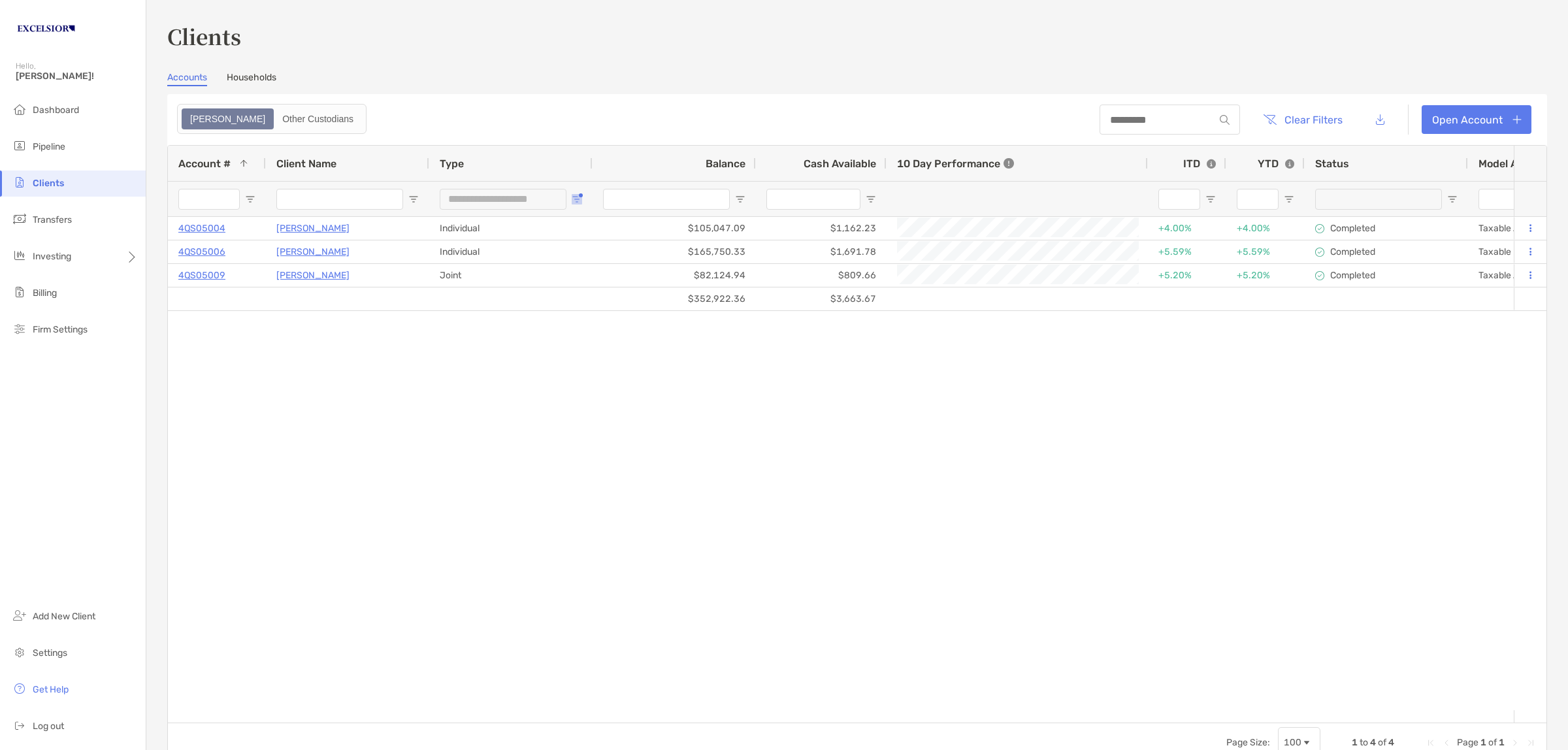
click at [573, 196] on span "Open Filter Menu" at bounding box center [577, 199] width 11 height 11
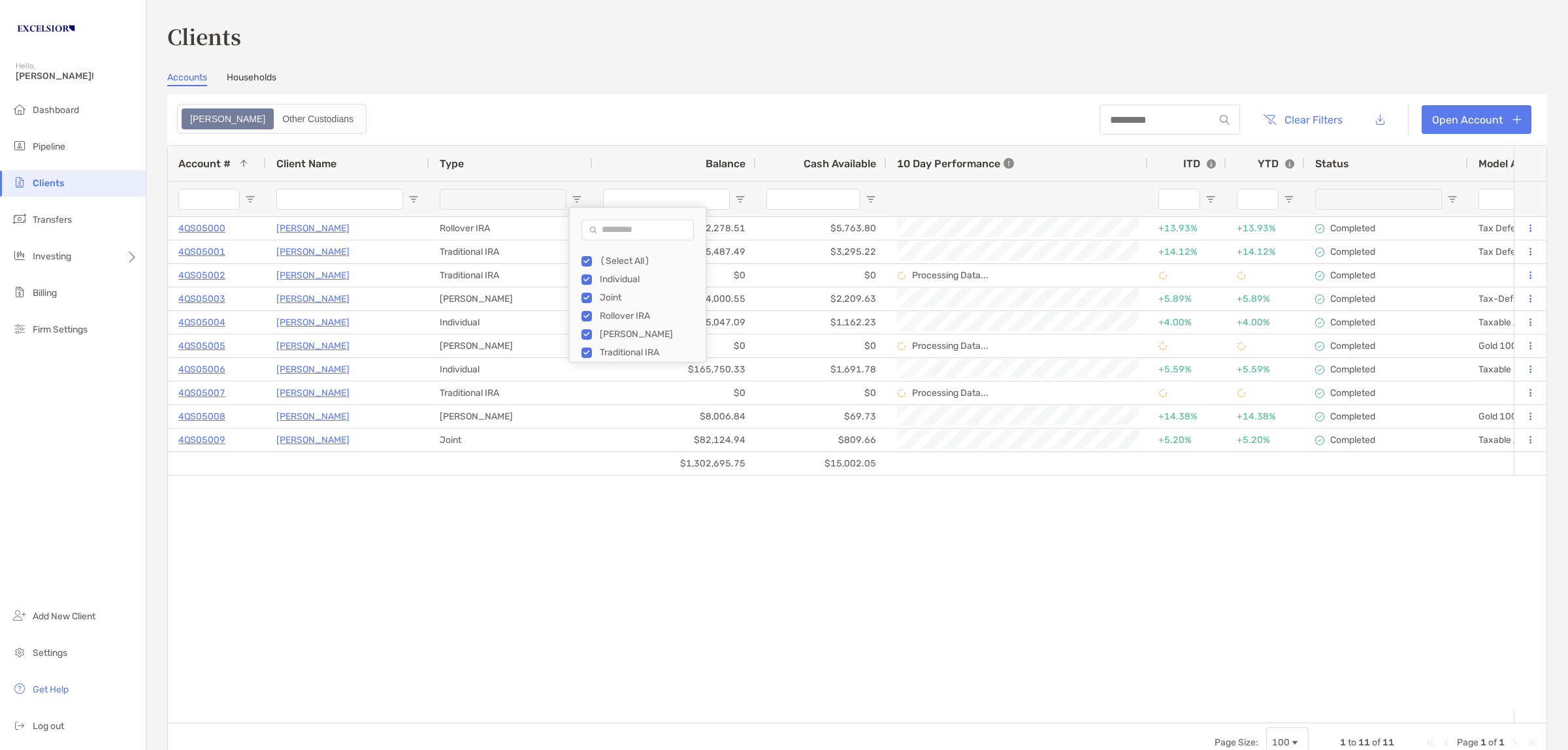
click at [555, 545] on div "[PERSON_NAME] 4QS05006 Individual $165,750.33 $1,691.78 +5.59% +5.59% Completed…" at bounding box center [841, 463] width 1346 height 493
click at [346, 193] on input "Client Name Filter Input" at bounding box center [339, 199] width 126 height 21
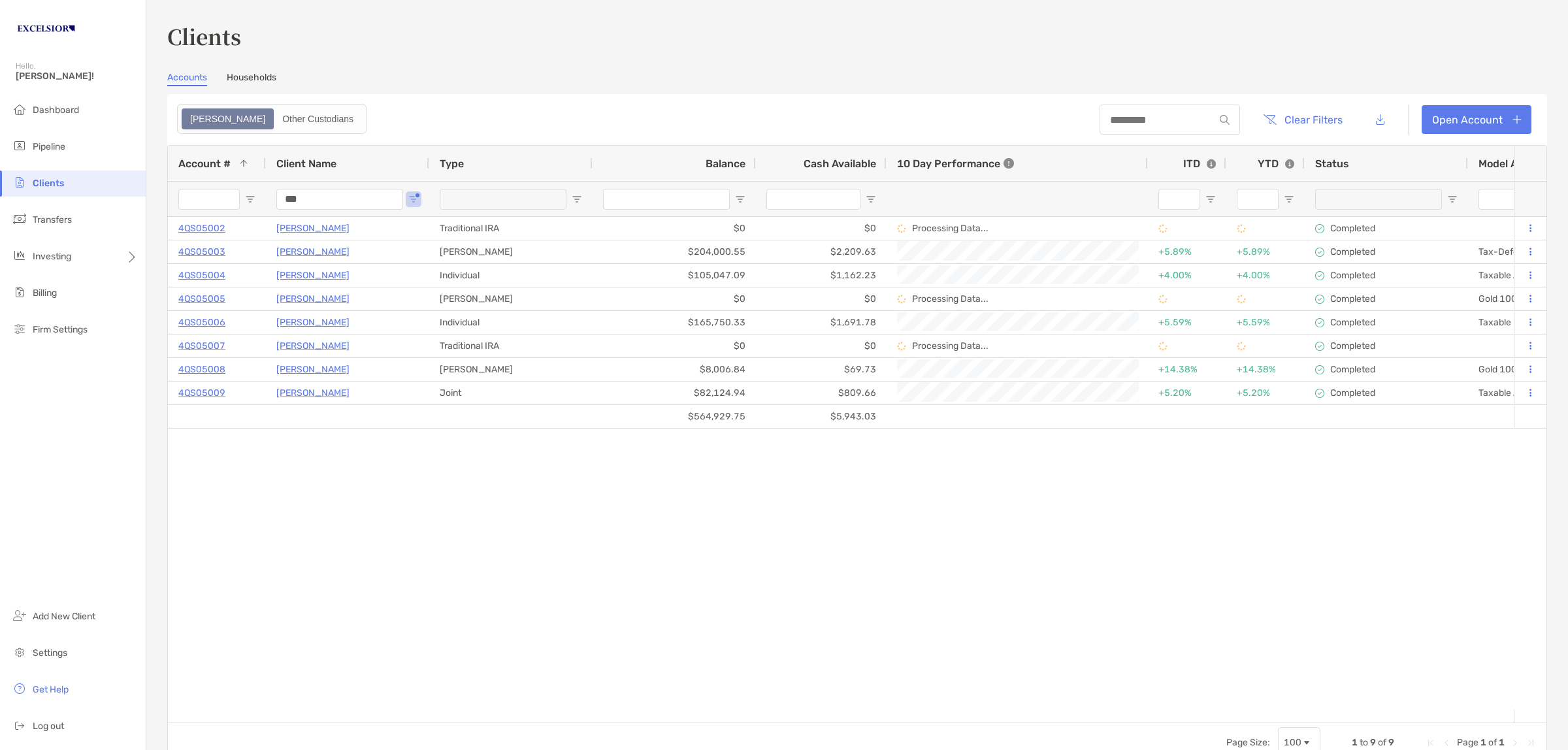
type input "***"
click at [497, 119] on header "Clear Filters Open Account" at bounding box center [857, 120] width 1380 height 51
click at [76, 102] on li "Dashboard" at bounding box center [73, 110] width 146 height 26
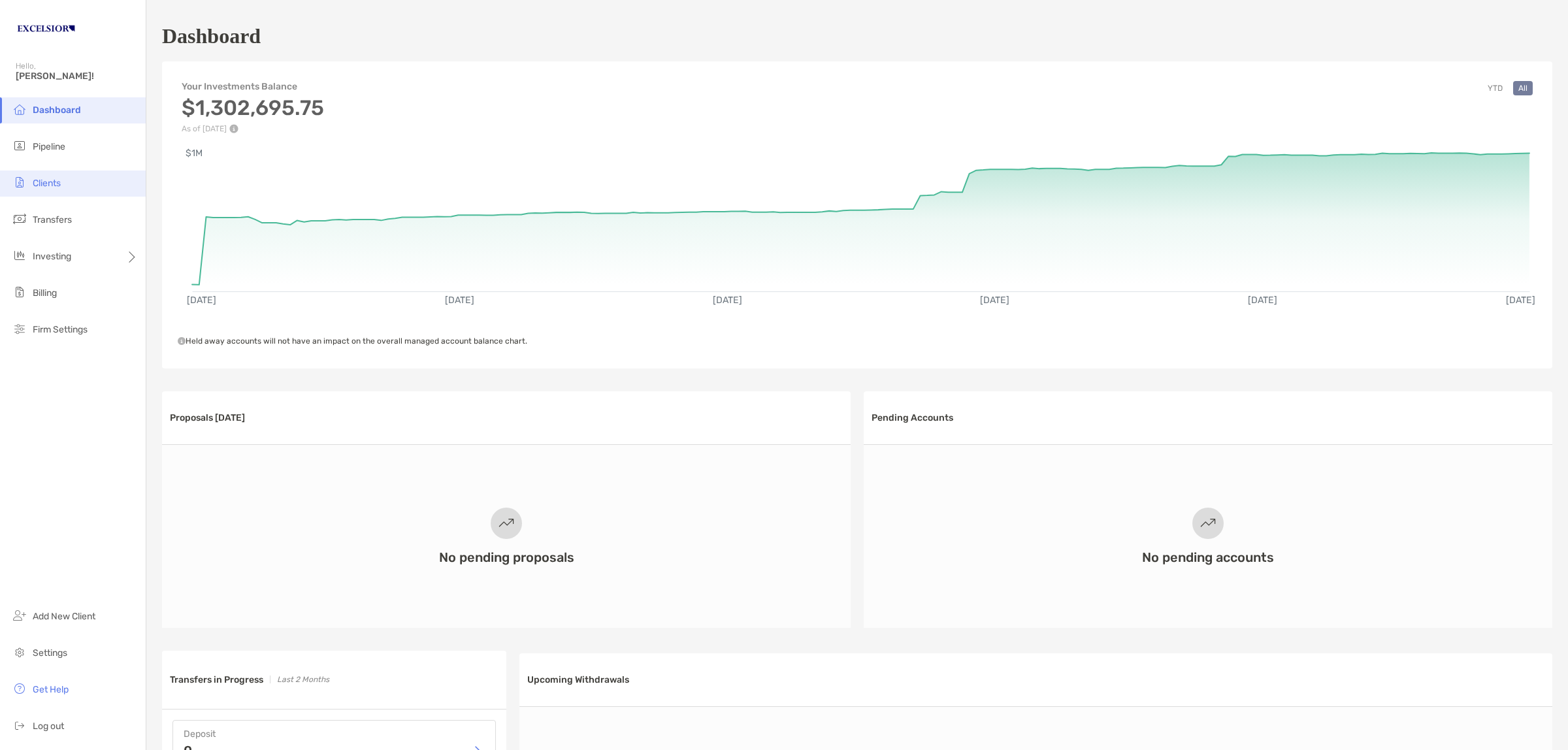
click at [69, 181] on li "Clients" at bounding box center [73, 183] width 146 height 26
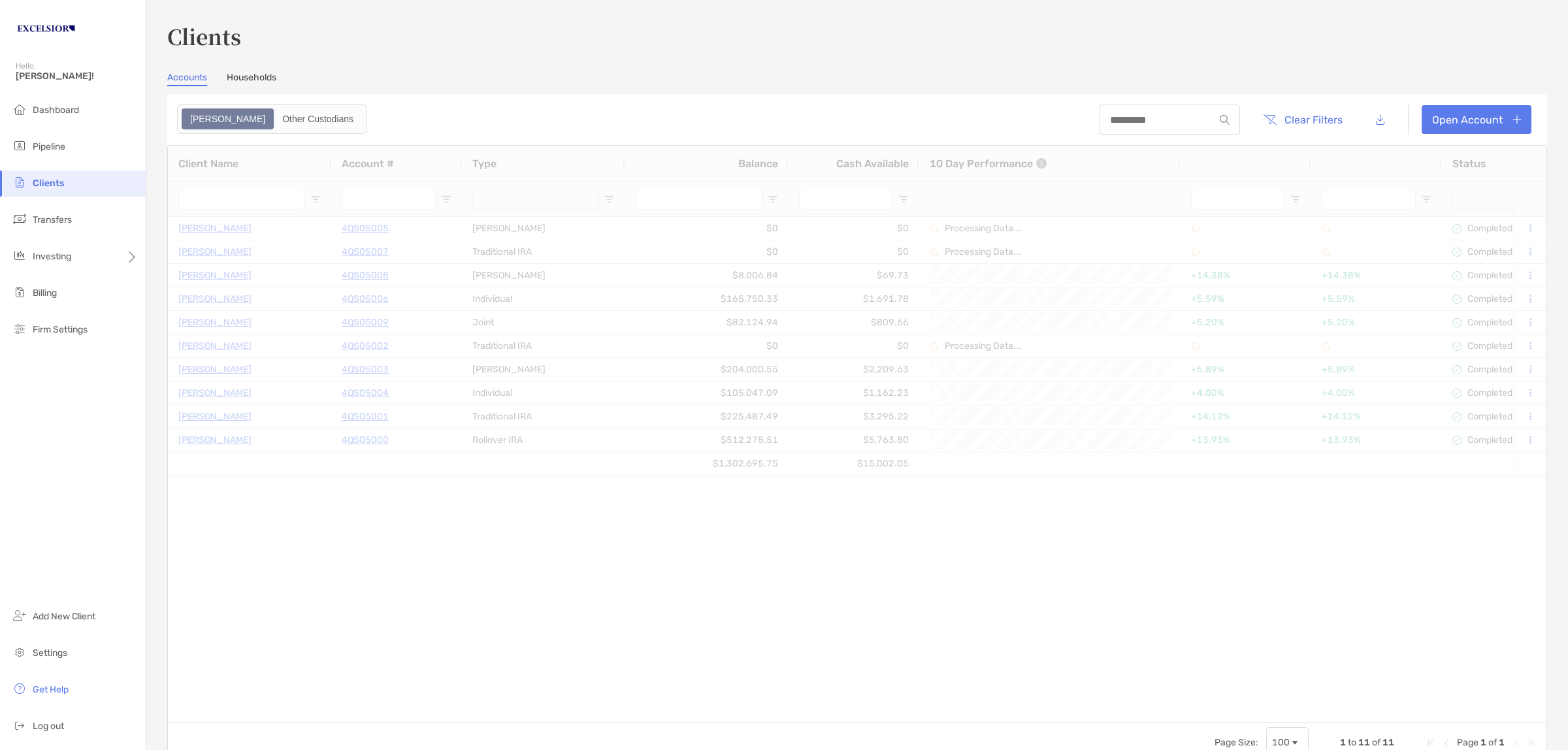
type input "***"
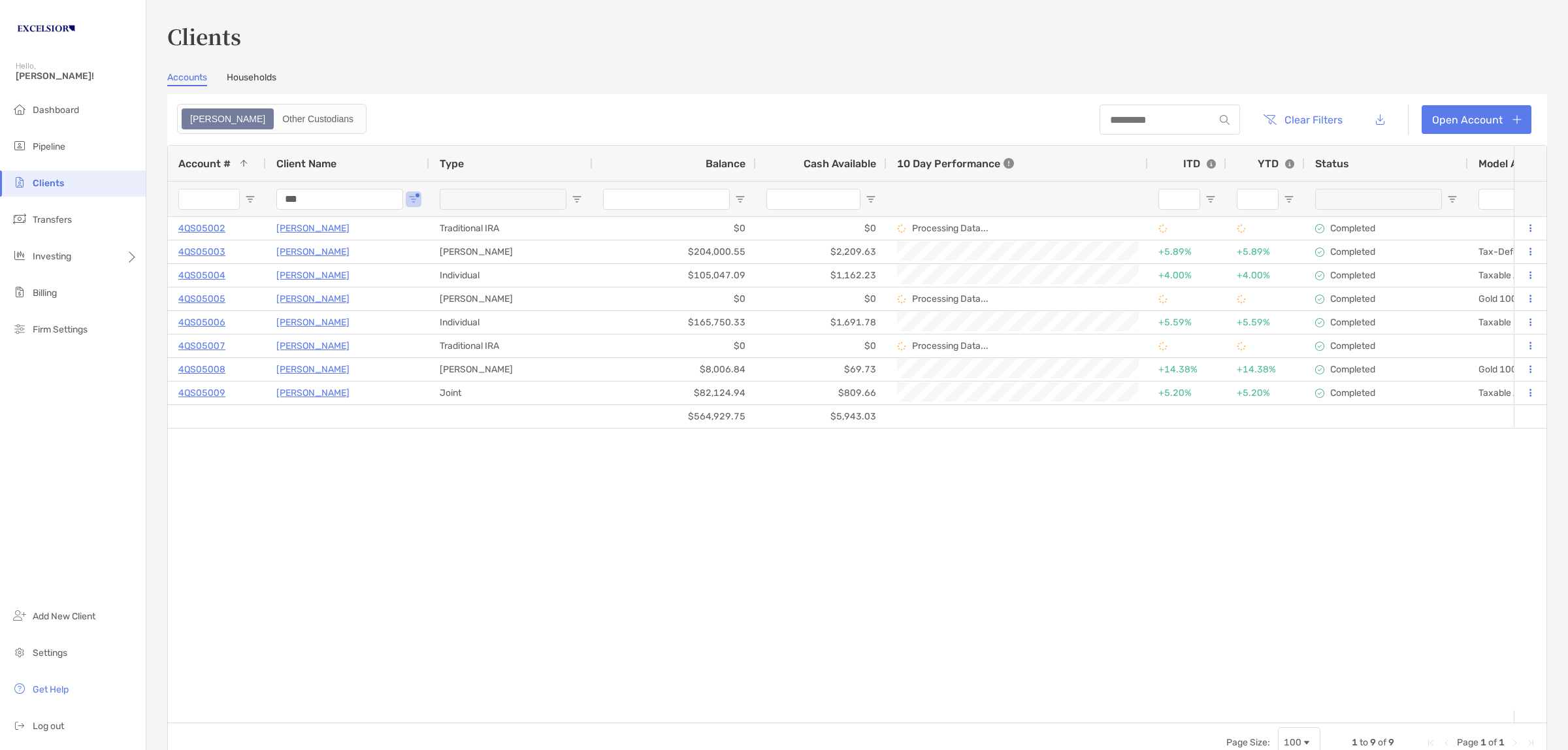
click at [263, 73] on link "Households" at bounding box center [252, 78] width 50 height 14
